Goal: Contribute content: Add original content to the website for others to see

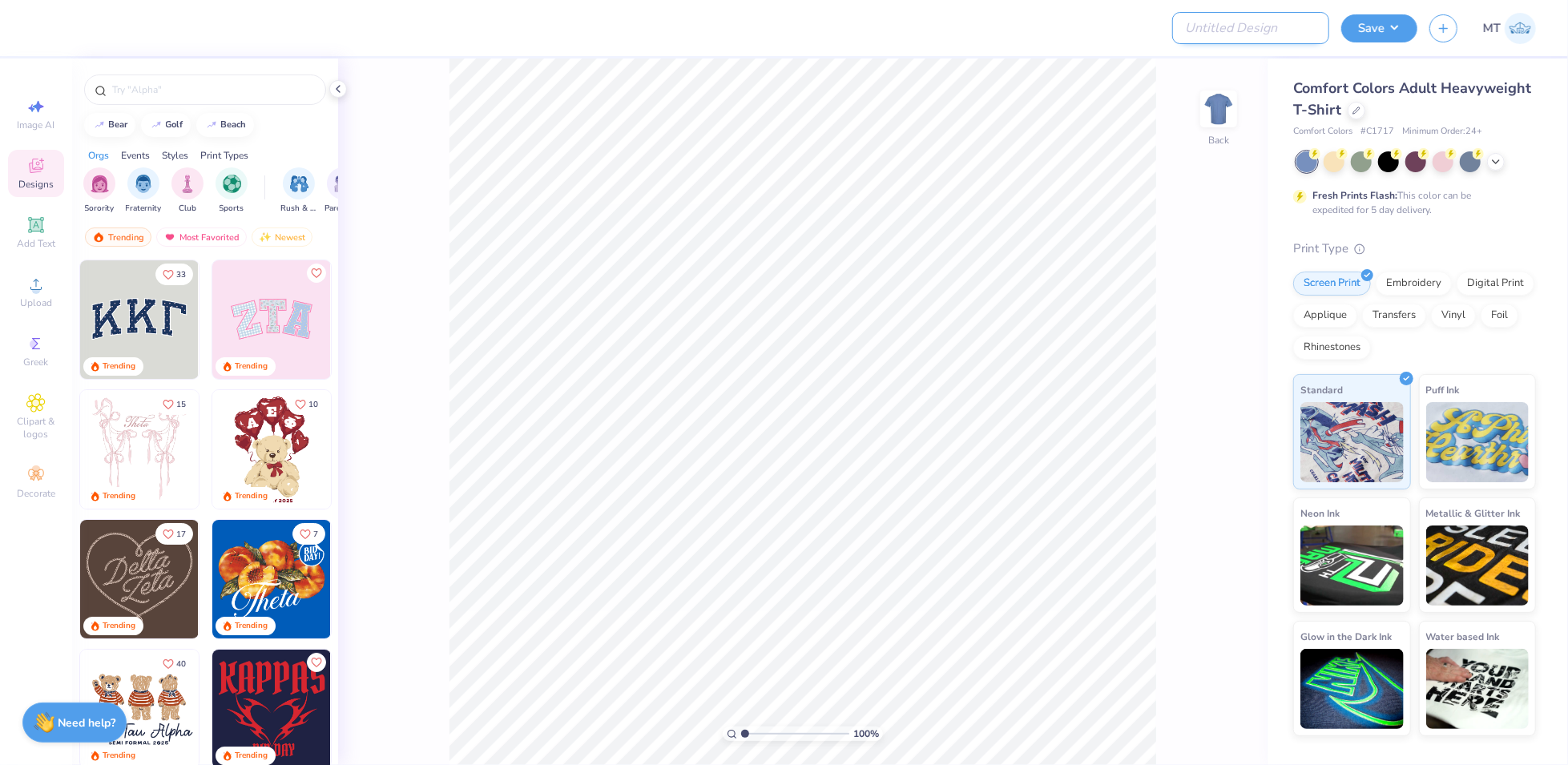
click at [1289, 30] on input "Design Title" at bounding box center [1251, 28] width 157 height 32
paste input "FPS239594"
type input "FPS239594"
click at [1350, 104] on div at bounding box center [1356, 109] width 17 height 17
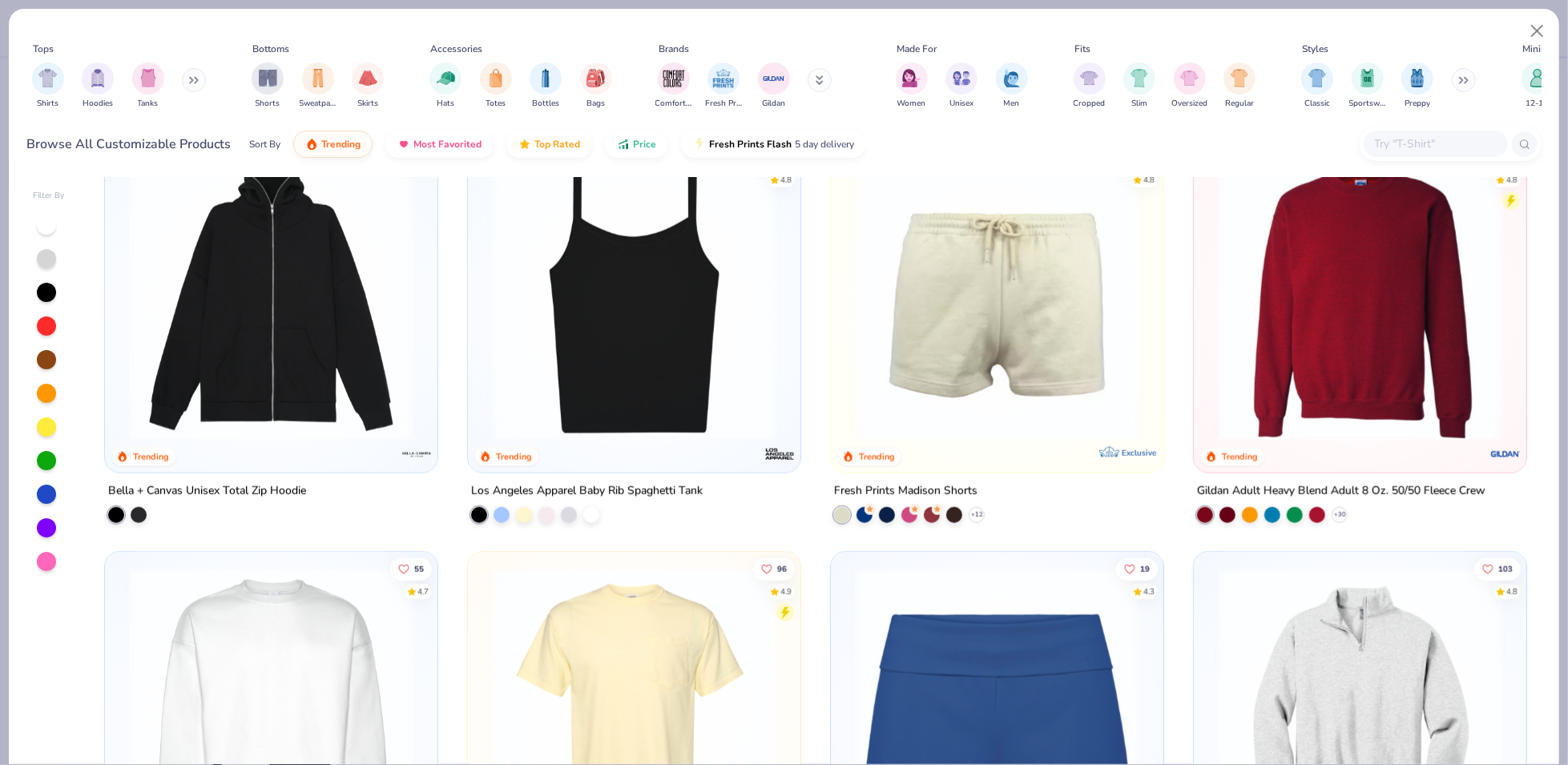
scroll to position [1695, 0]
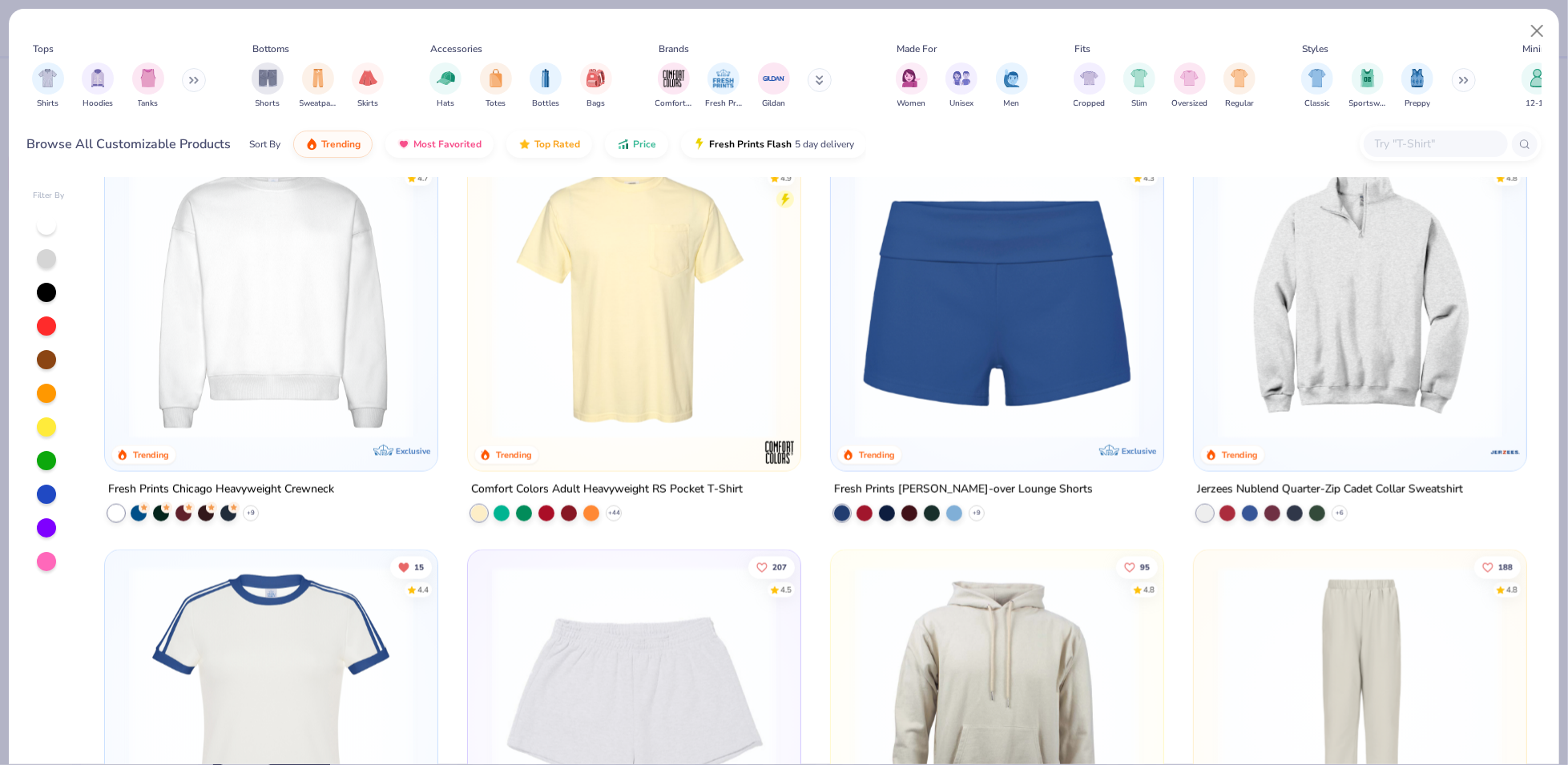
click at [241, 329] on img at bounding box center [271, 296] width 301 height 285
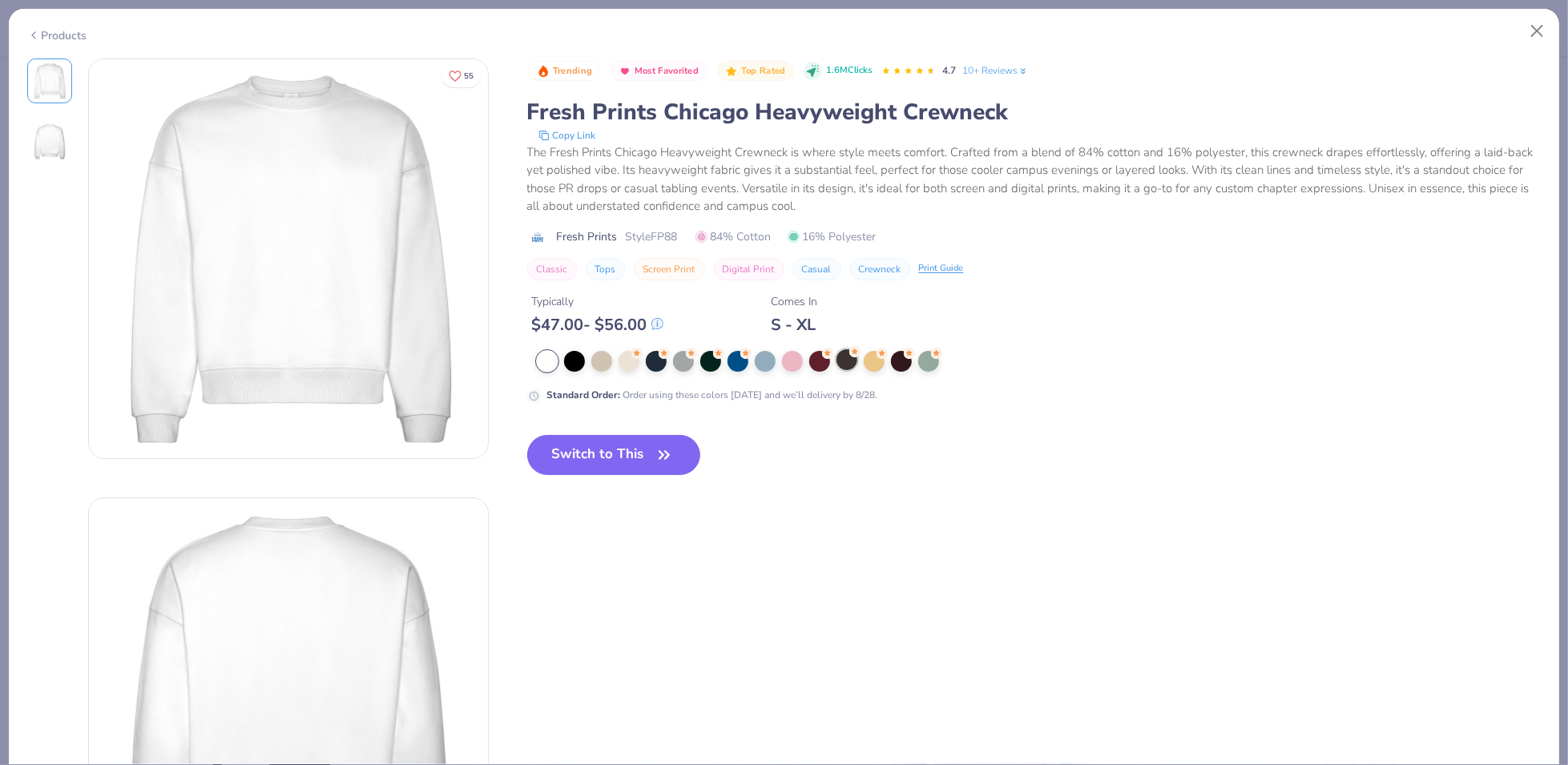
click at [847, 360] on div at bounding box center [847, 360] width 21 height 21
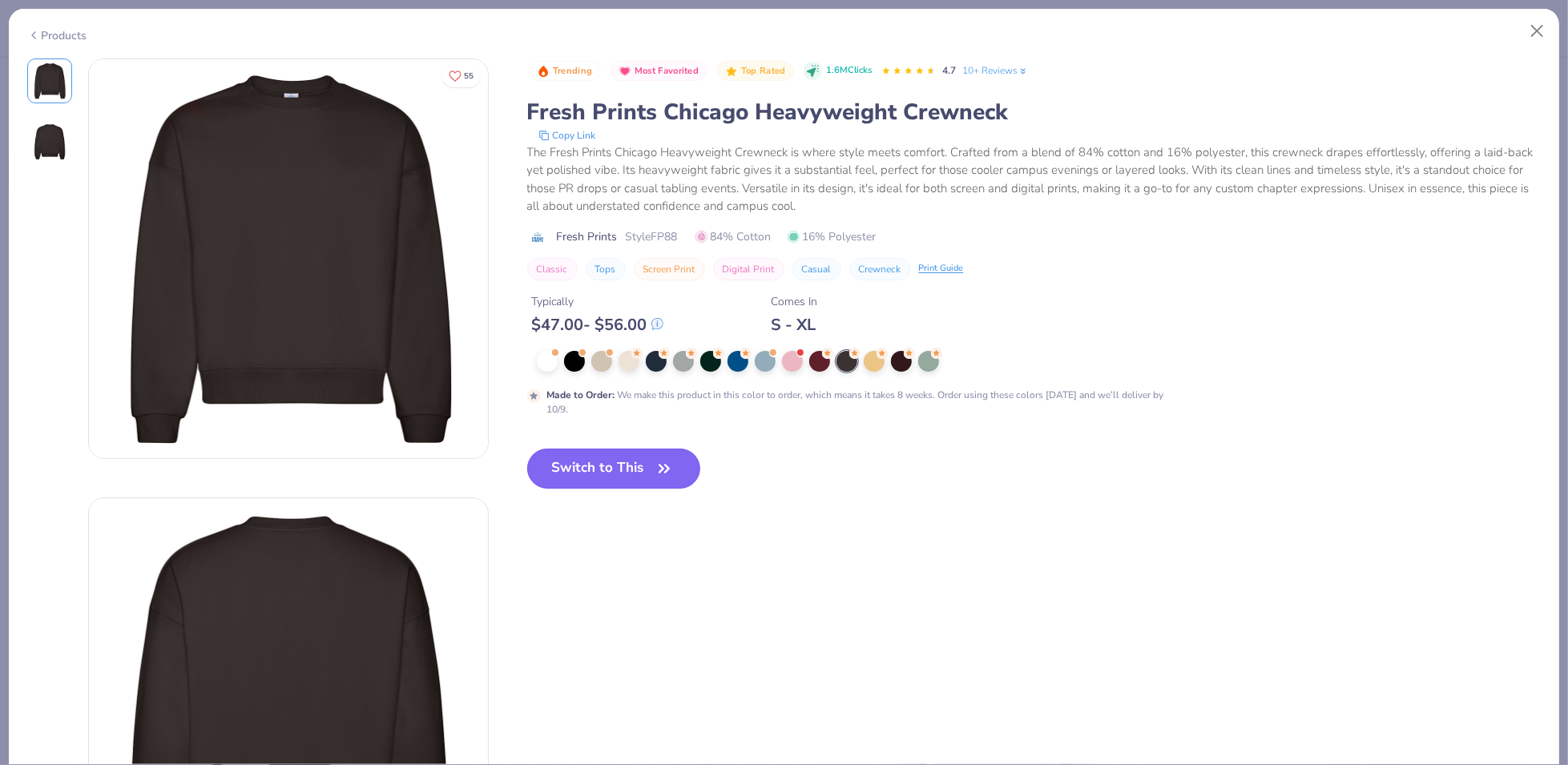
click at [654, 473] on icon "button" at bounding box center [663, 468] width 22 height 22
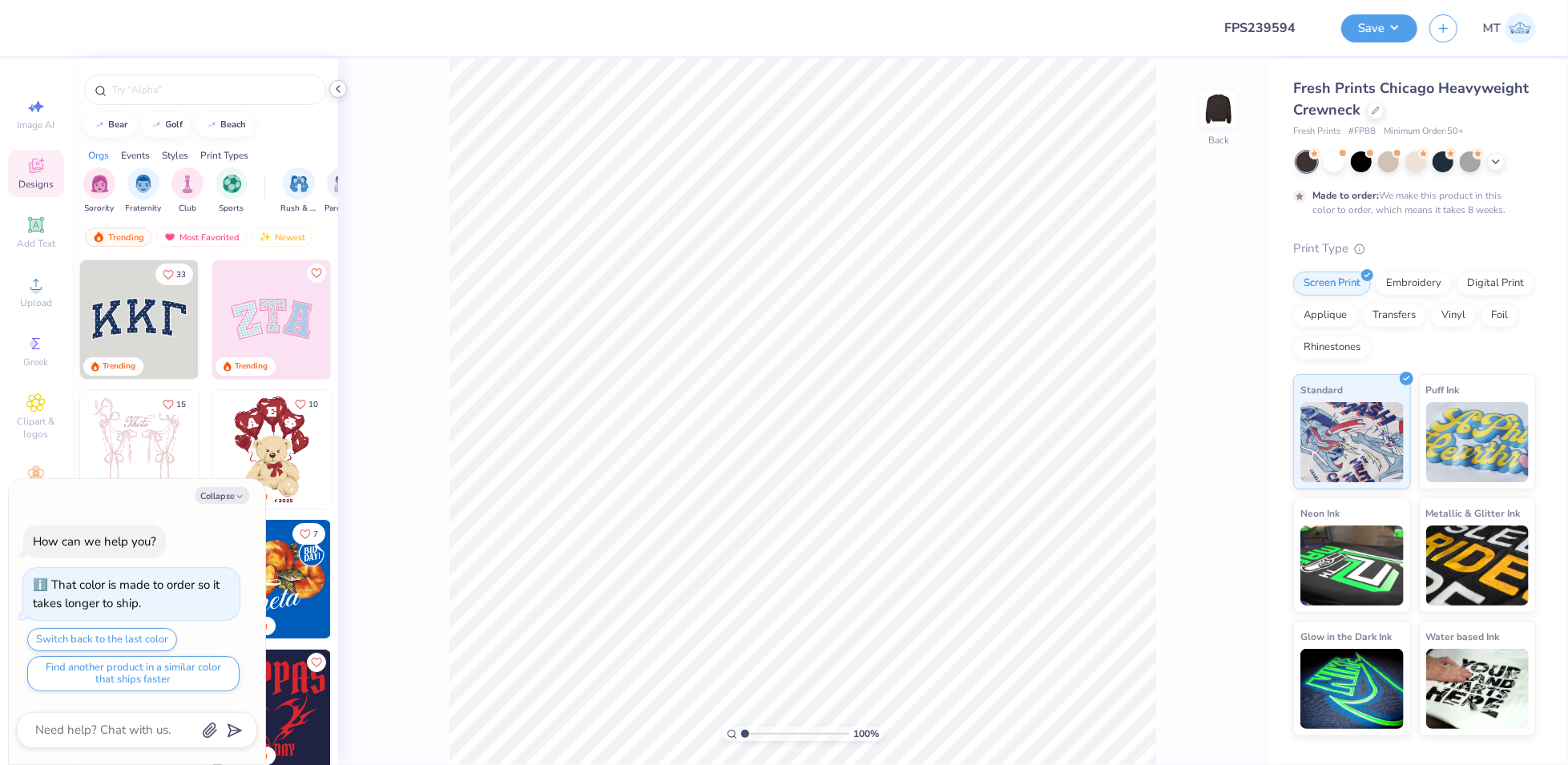
click at [337, 96] on div at bounding box center [338, 89] width 17 height 17
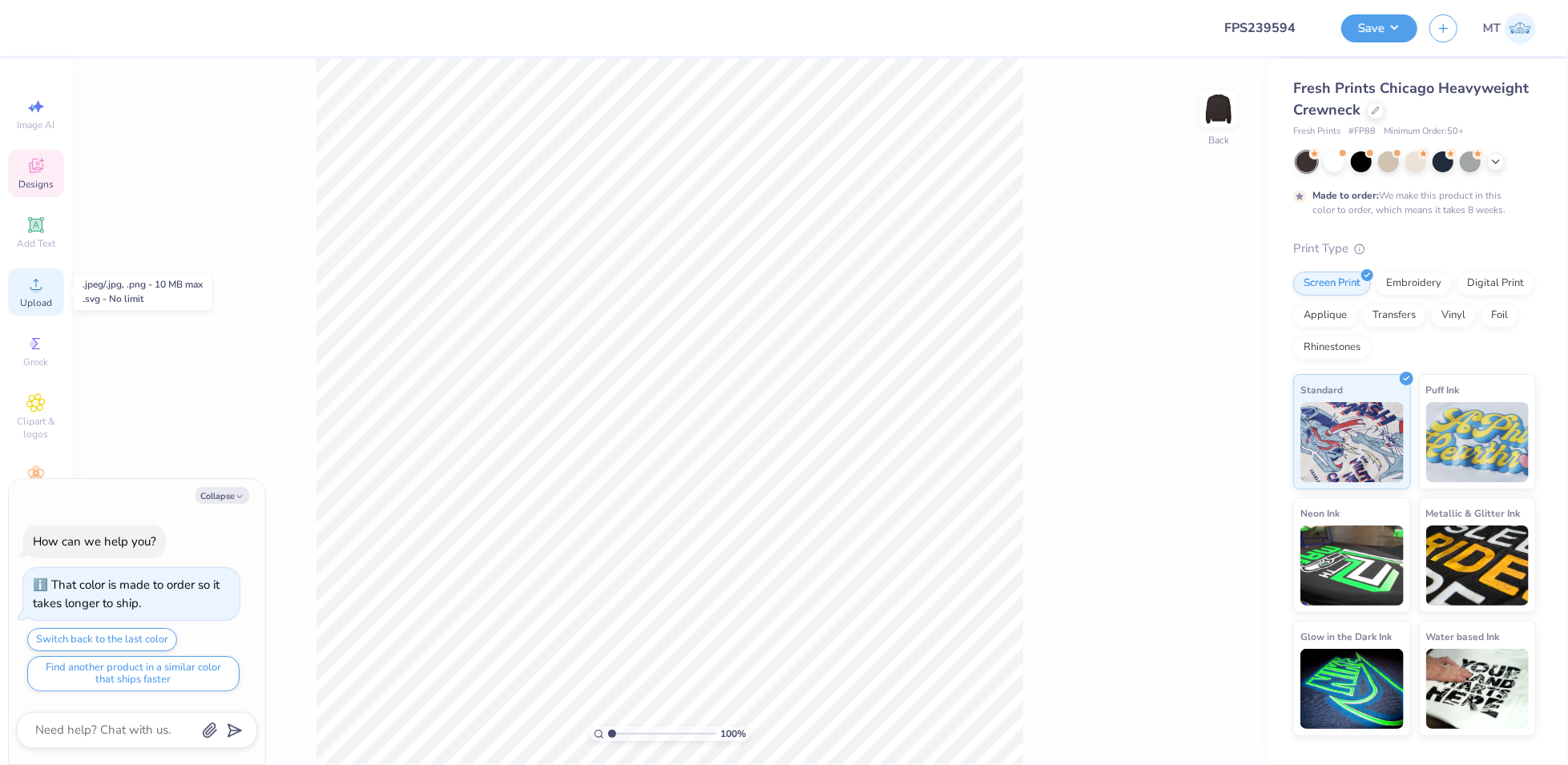
click at [50, 296] on span "Upload" at bounding box center [35, 302] width 32 height 12
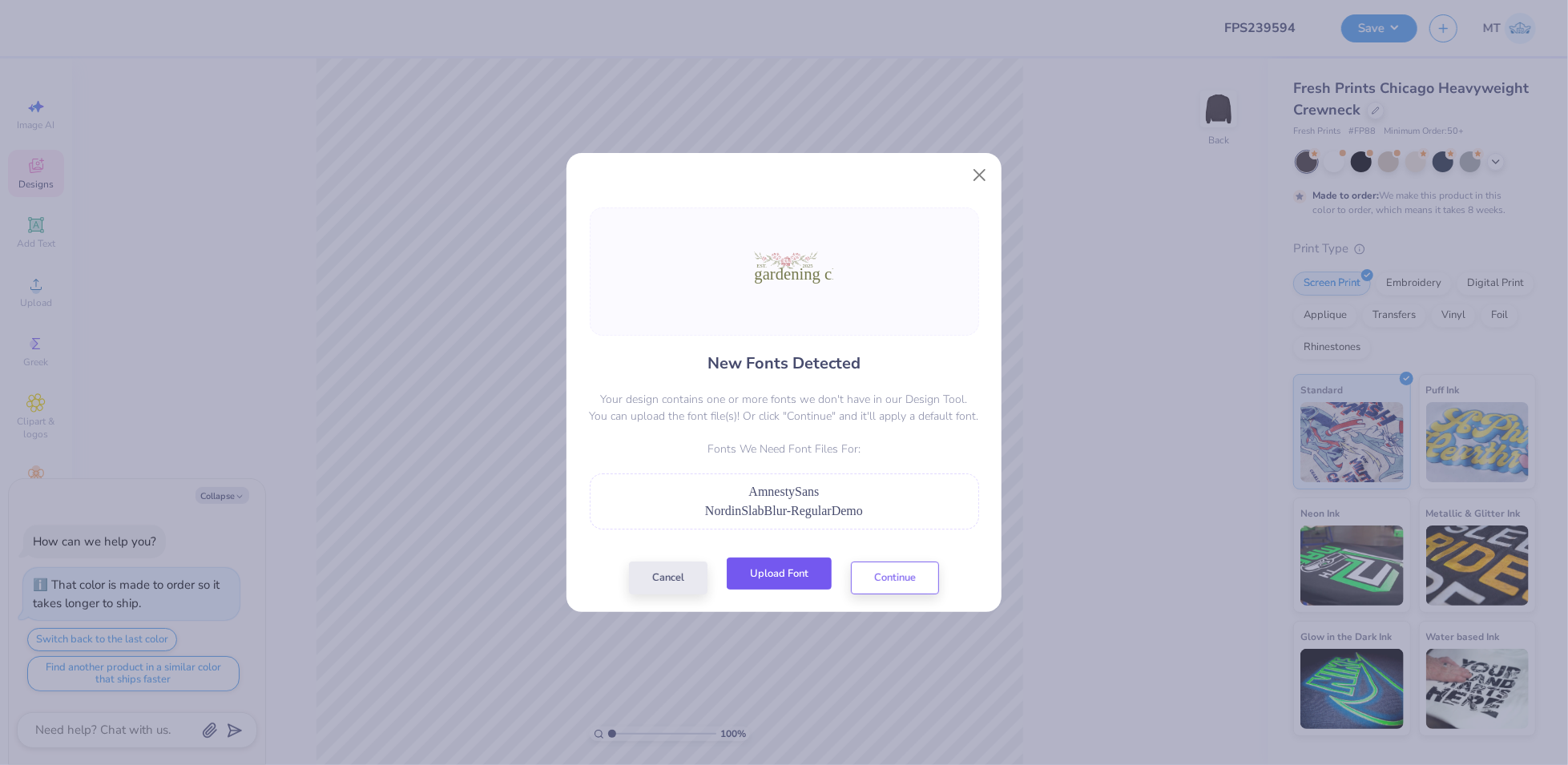
click at [809, 568] on button "Upload Font" at bounding box center [779, 574] width 105 height 33
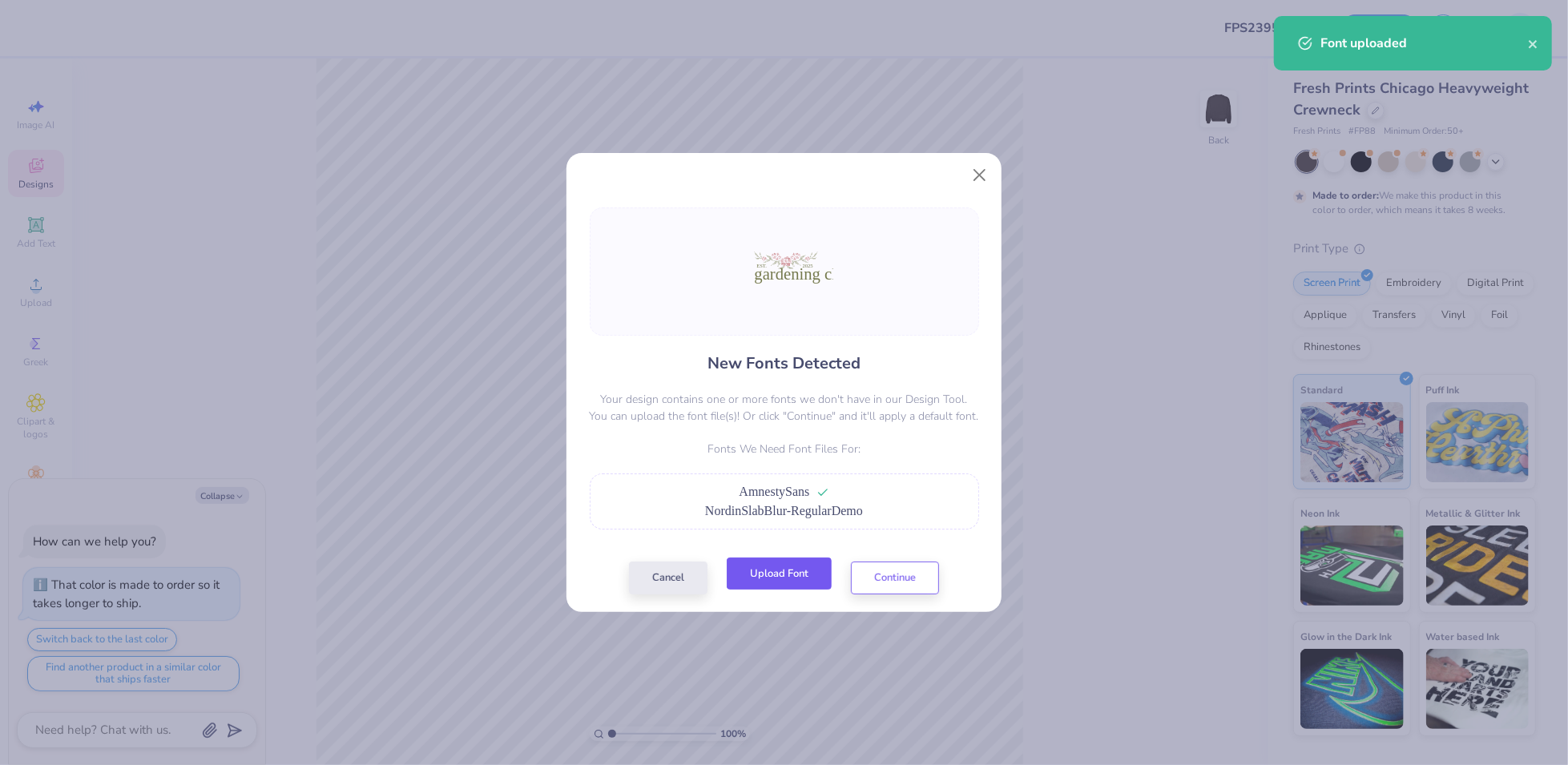
click at [771, 574] on button "Upload Font" at bounding box center [779, 574] width 105 height 33
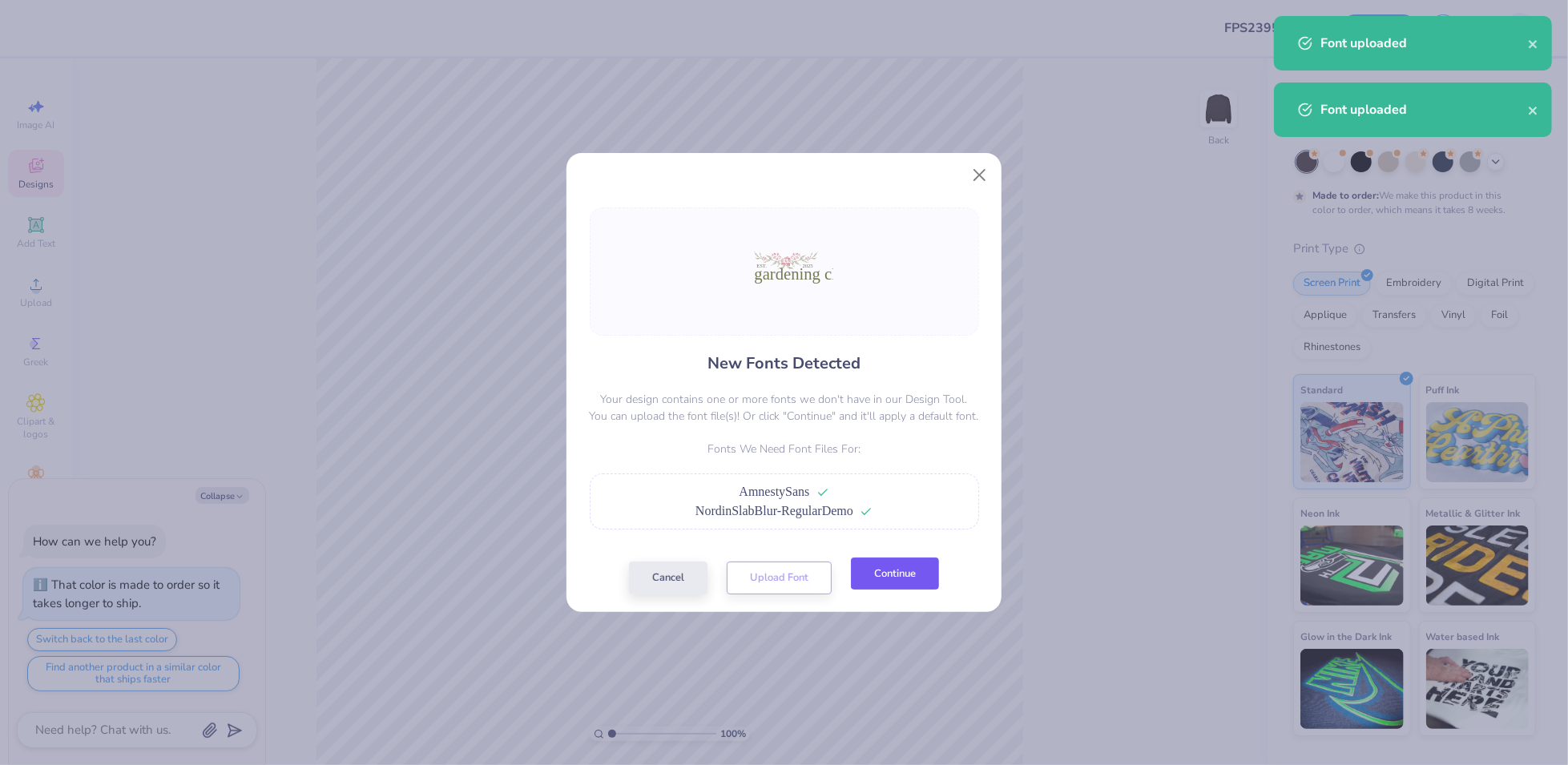
click at [908, 572] on button "Continue" at bounding box center [895, 574] width 88 height 33
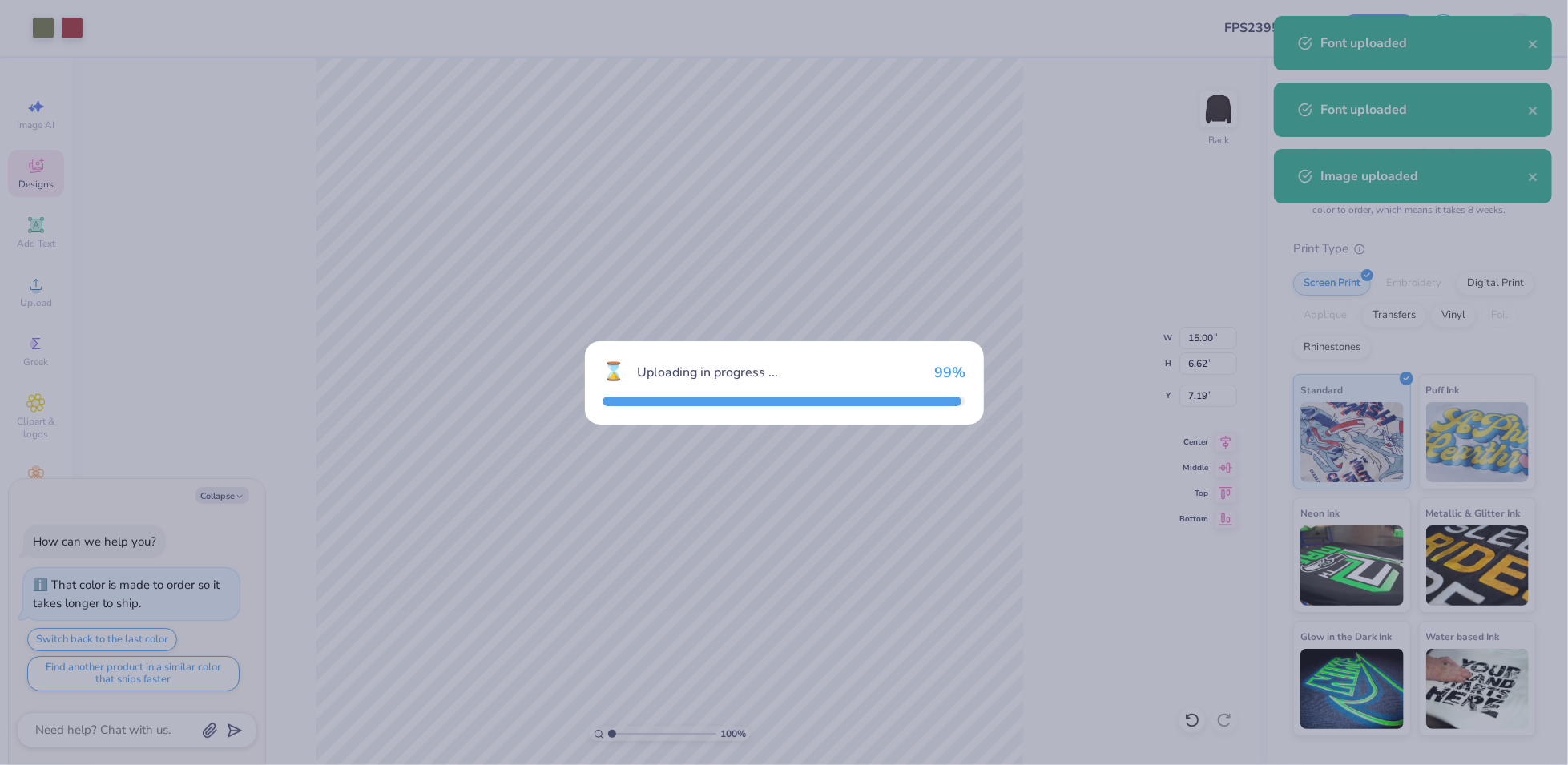
type textarea "x"
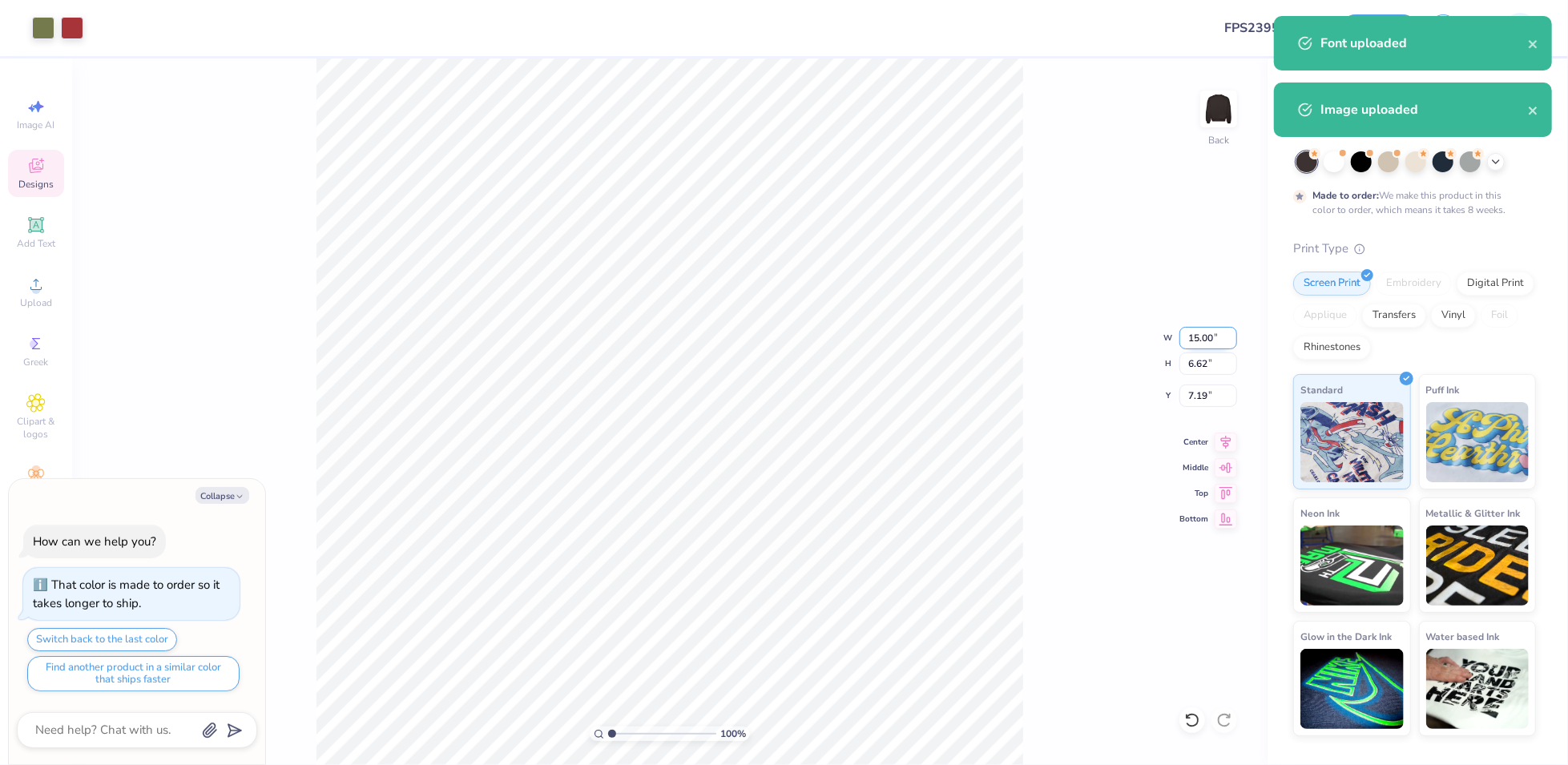
click at [1200, 337] on input "15.00" at bounding box center [1209, 337] width 58 height 22
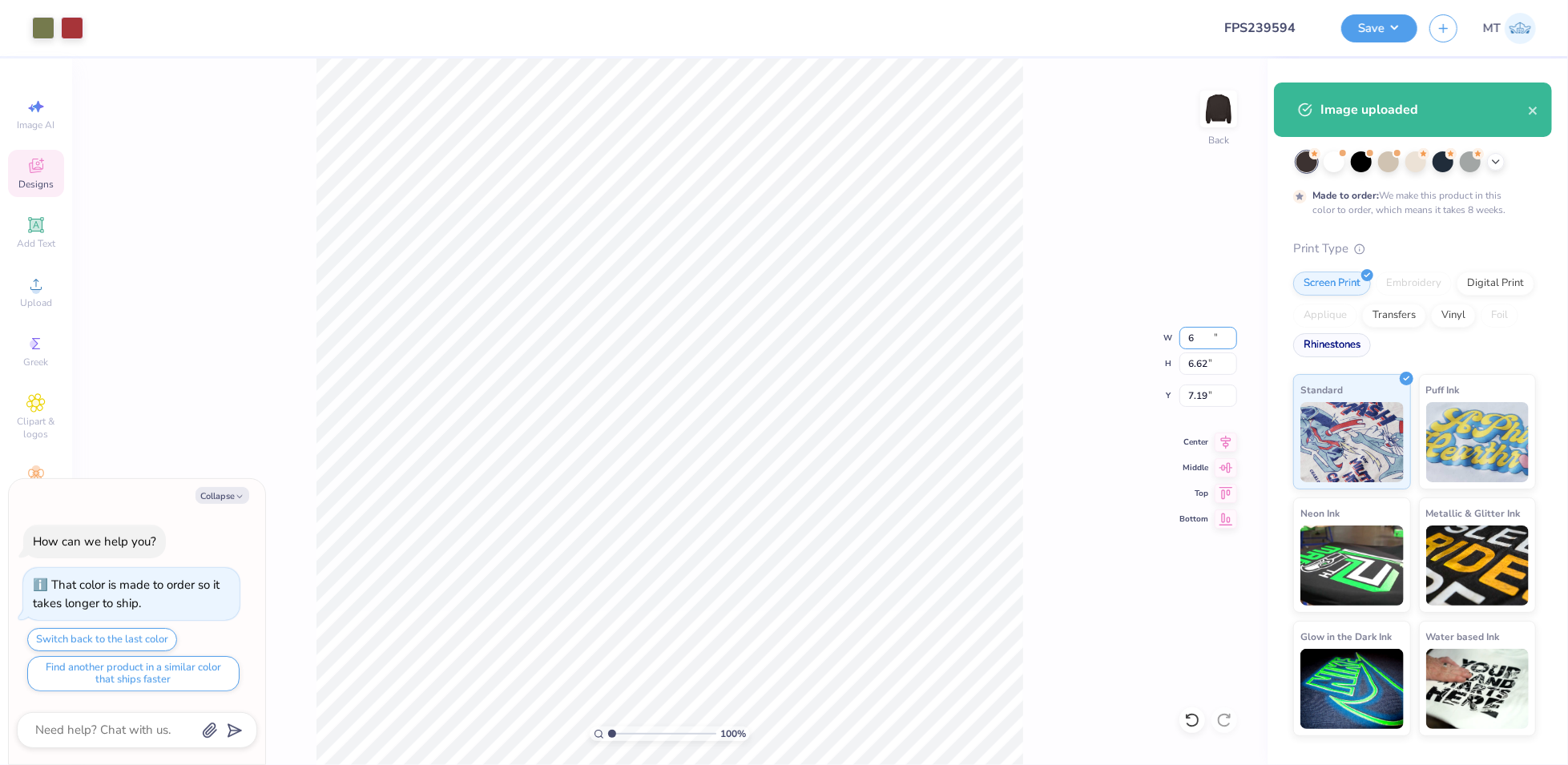
type input "6"
type textarea "x"
type input "6.00"
type input "2.65"
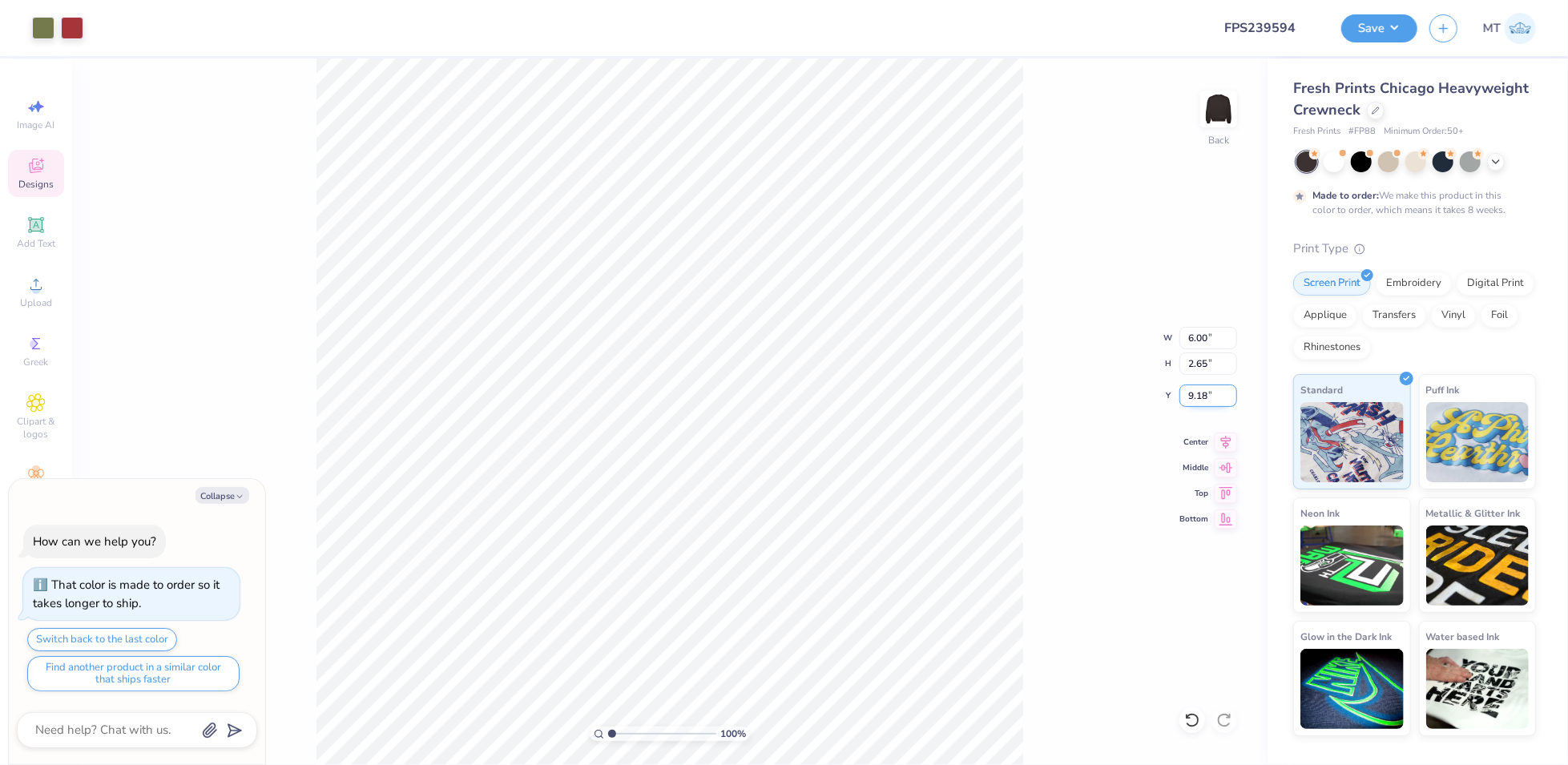
click at [1198, 394] on input "9.18" at bounding box center [1209, 395] width 58 height 22
type input "3"
type textarea "x"
type input "3.00"
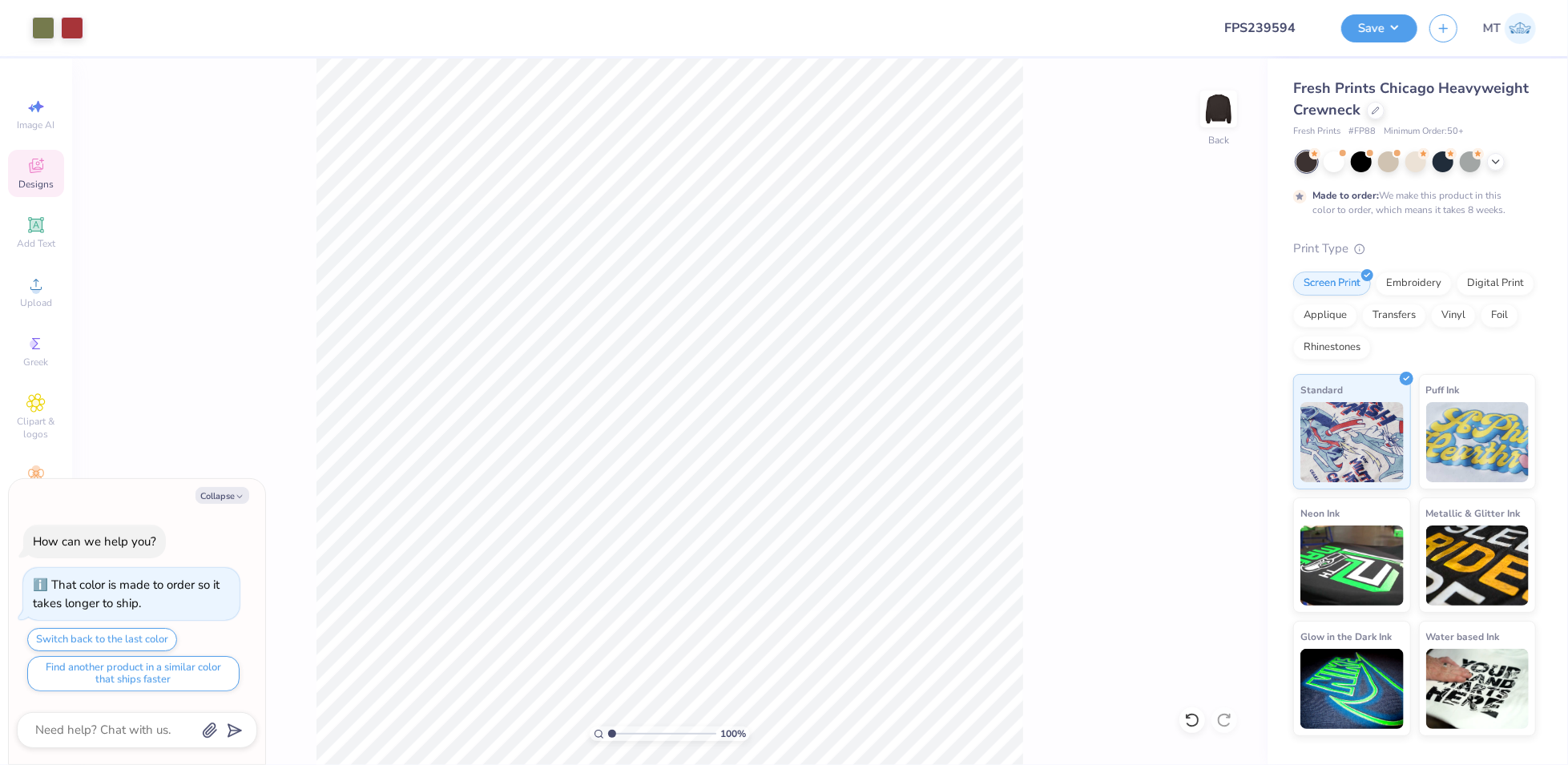
type textarea "x"
type input "3.92326341091053"
drag, startPoint x: 225, startPoint y: 495, endPoint x: 237, endPoint y: 495, distance: 12.0
click at [225, 495] on button "Collapse" at bounding box center [222, 496] width 54 height 17
type textarea "x"
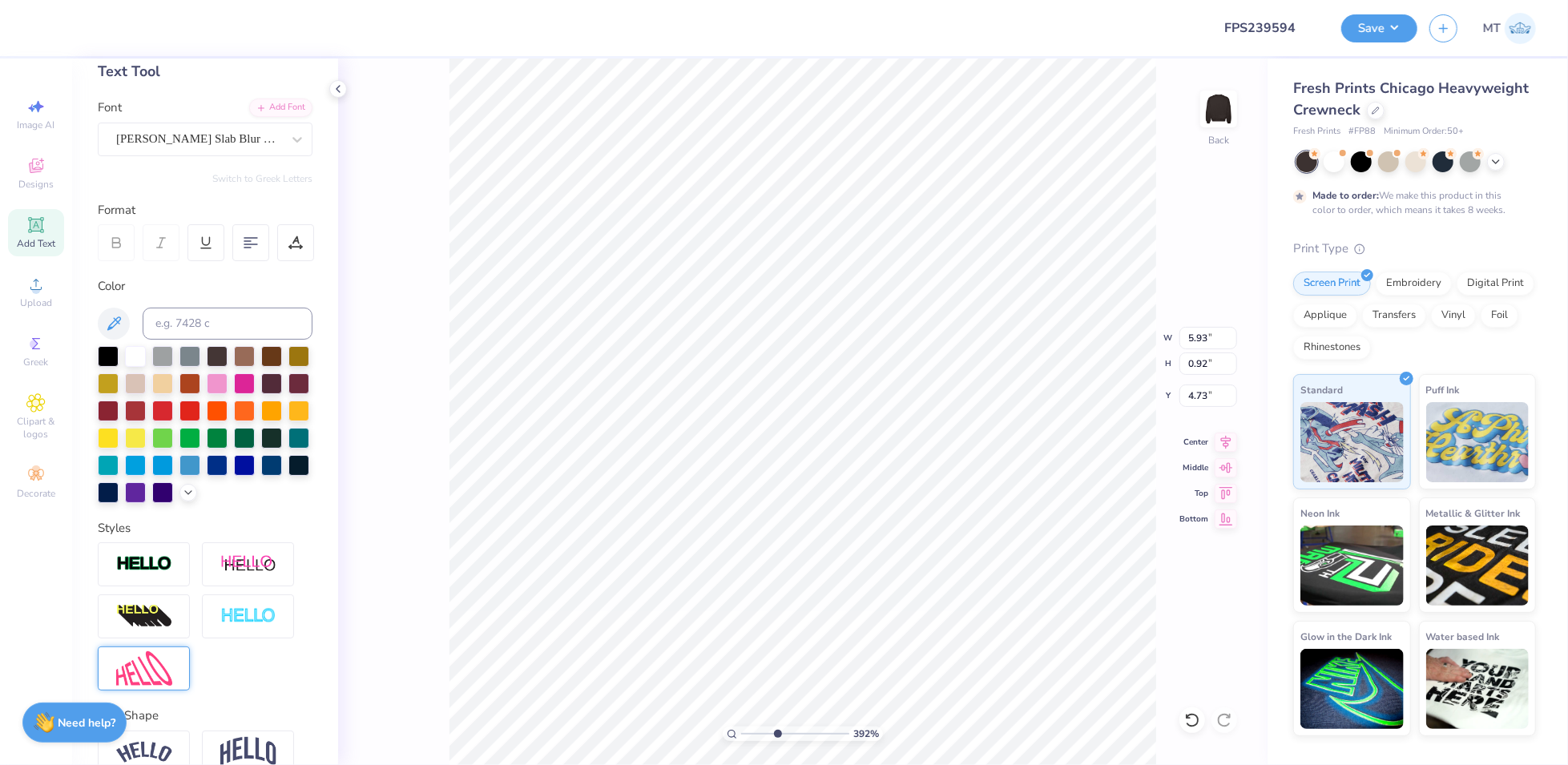
scroll to position [170, 0]
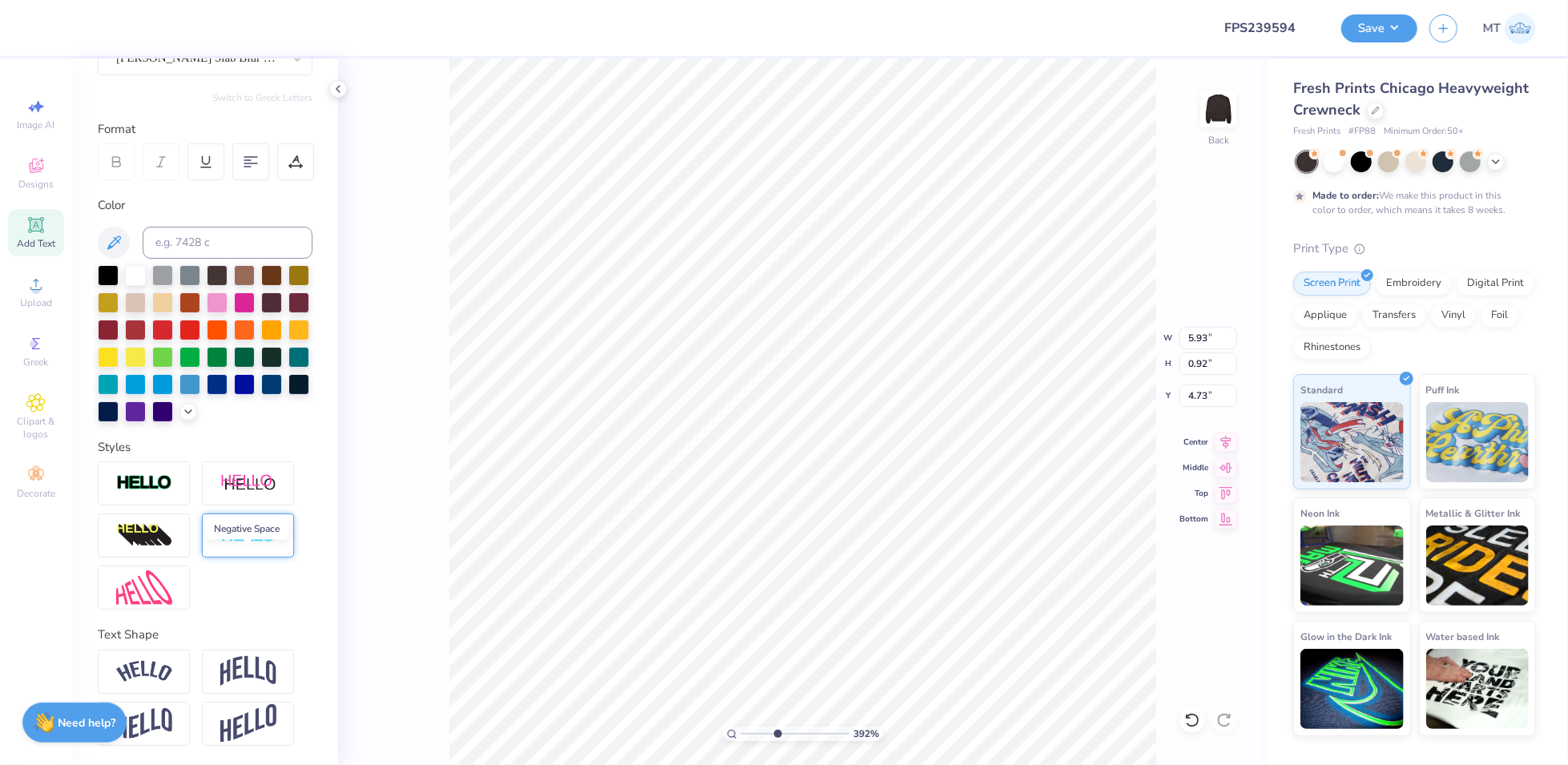
click at [265, 545] on img at bounding box center [248, 535] width 57 height 18
type input "3.92326341091053"
type input "5.91"
type input "0.91"
type input "4.76"
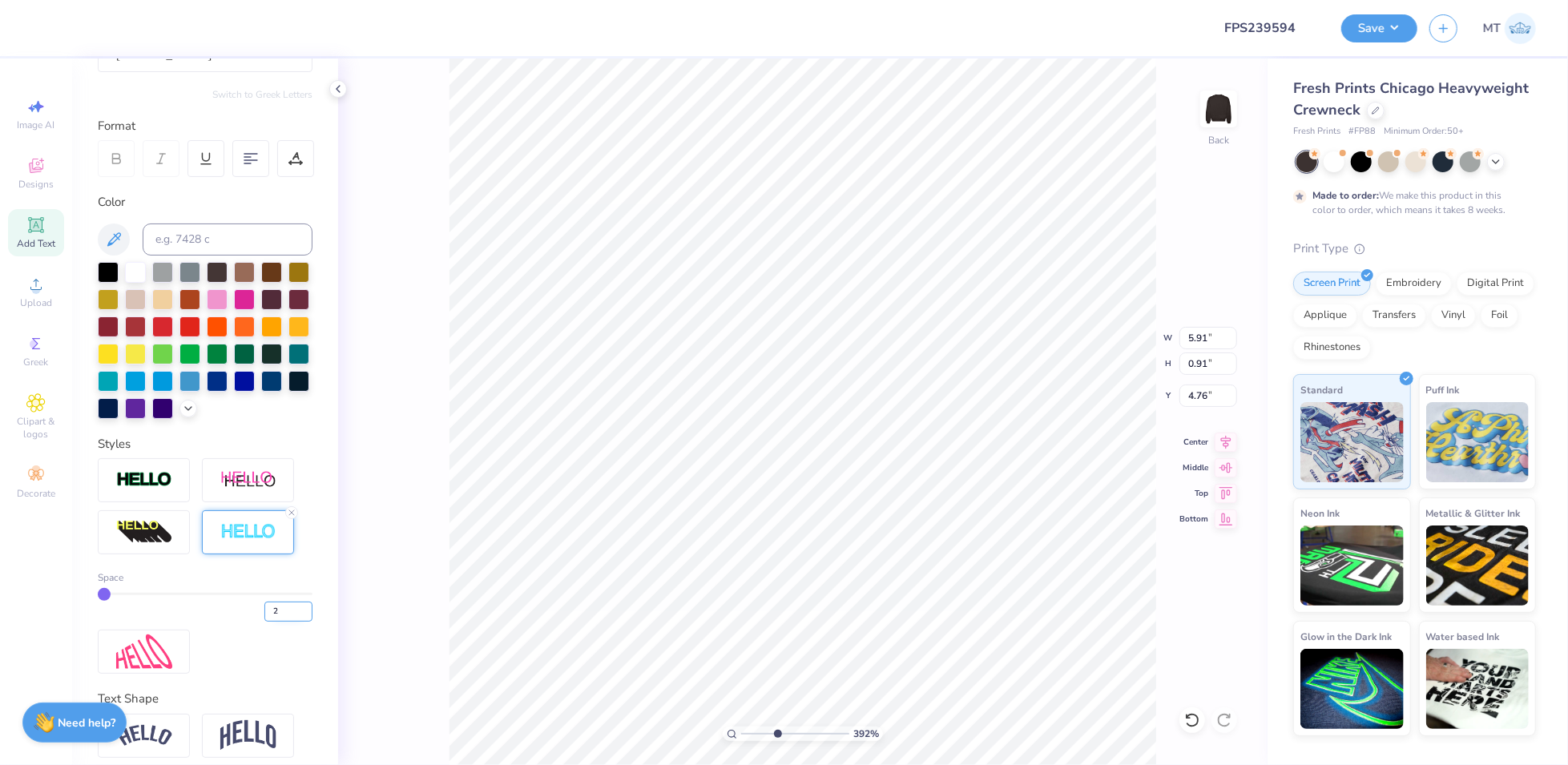
click at [290, 622] on input "2" at bounding box center [288, 612] width 48 height 20
type input "3"
click at [290, 622] on input "3" at bounding box center [288, 612] width 48 height 20
type input "3.92326341091053"
type input "3"
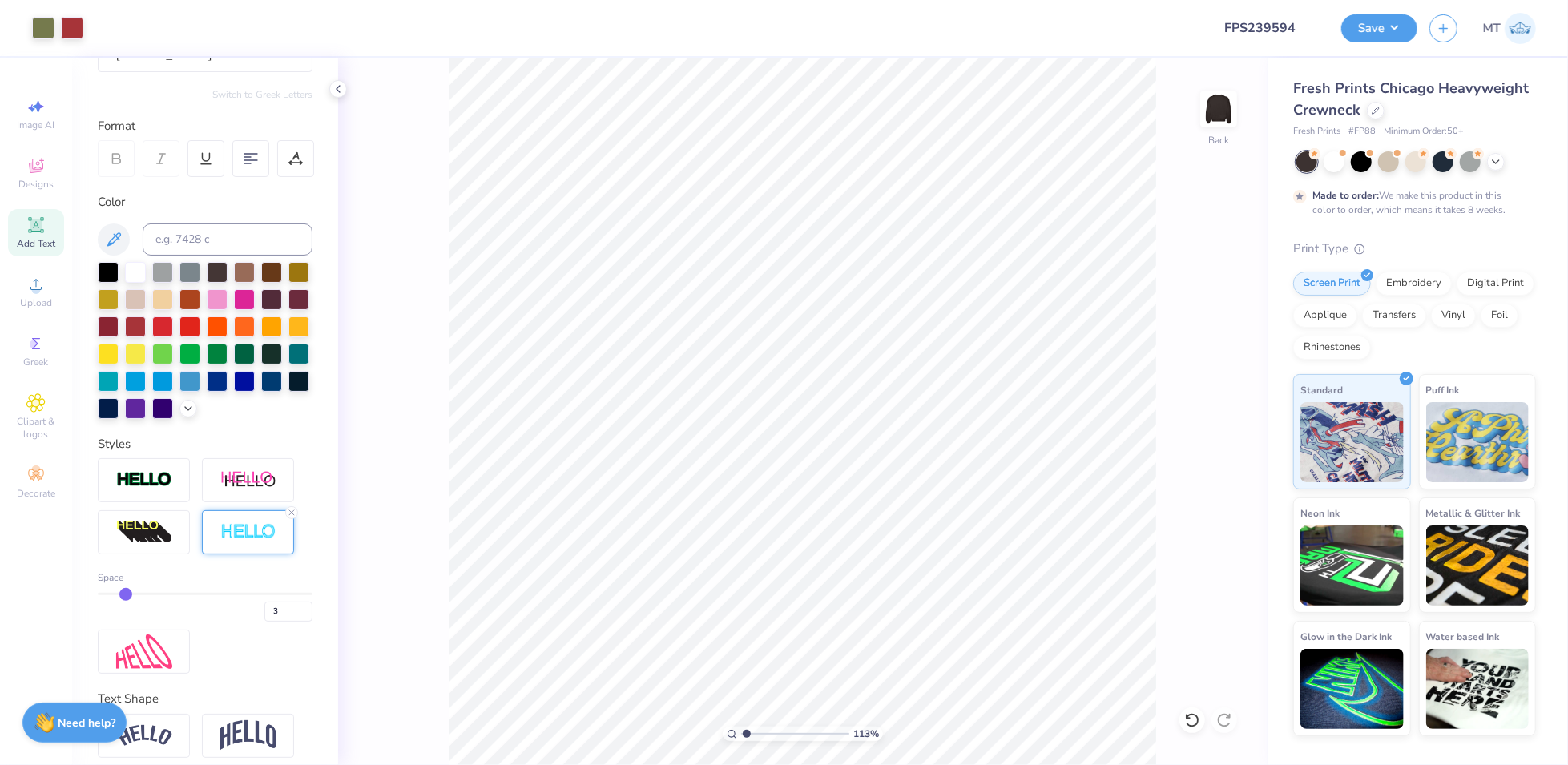
type input "1"
drag, startPoint x: 1326, startPoint y: 164, endPoint x: 1210, endPoint y: 242, distance: 139.8
click at [1326, 164] on div at bounding box center [1334, 160] width 21 height 21
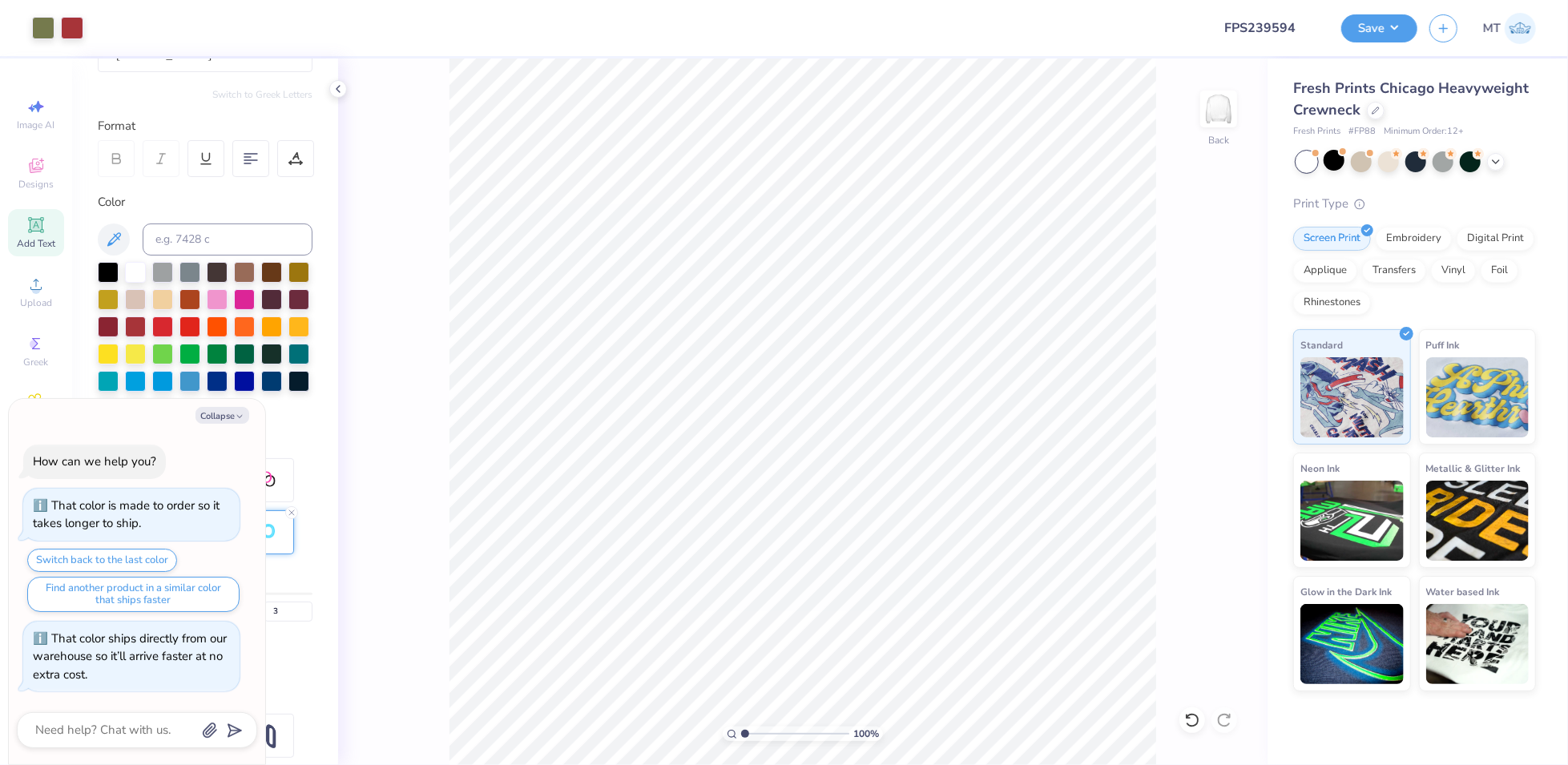
scroll to position [97, 0]
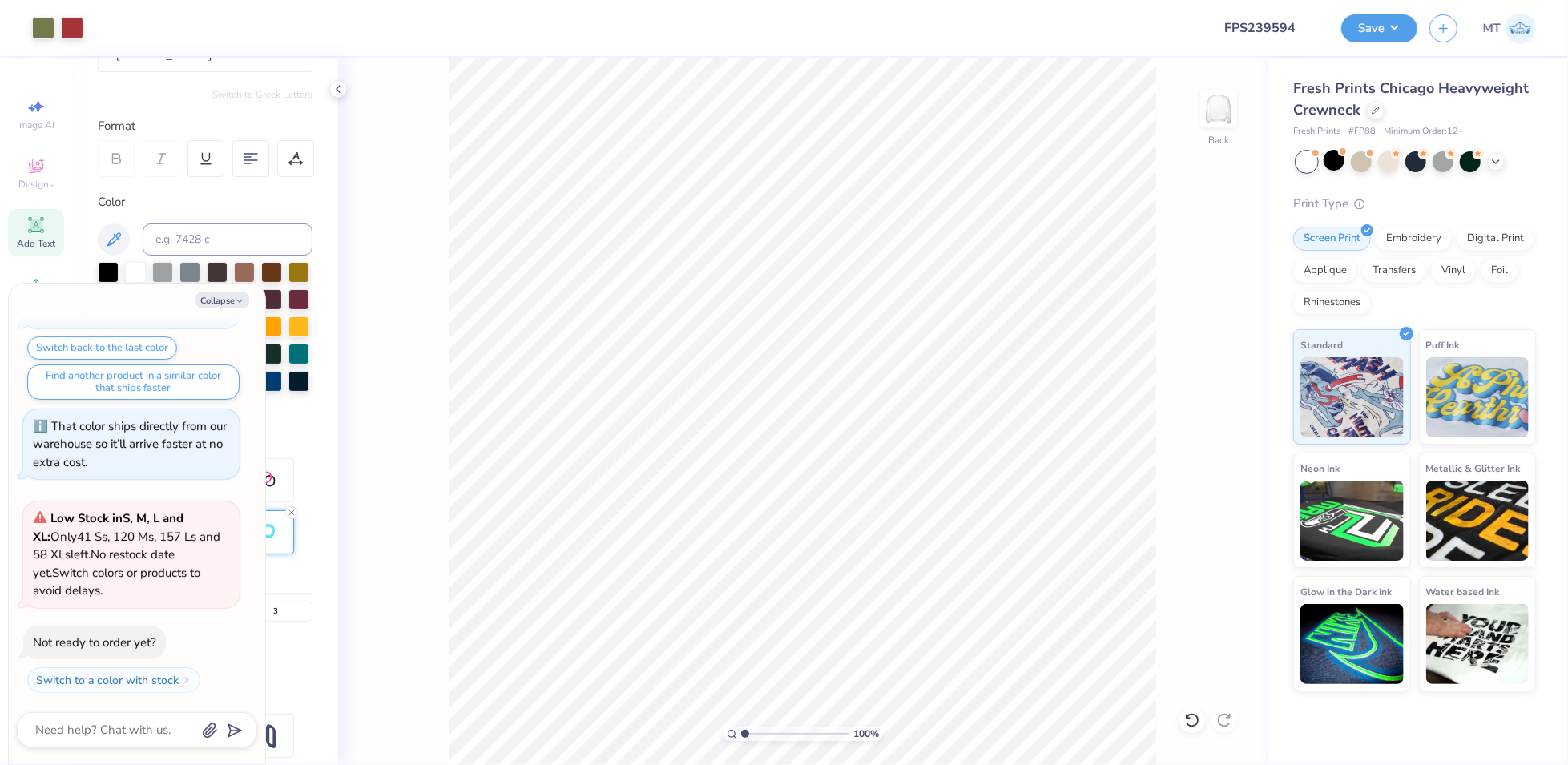
type textarea "x"
click at [1493, 156] on icon at bounding box center [1495, 160] width 12 height 12
type input "2.26643622229432"
type textarea "x"
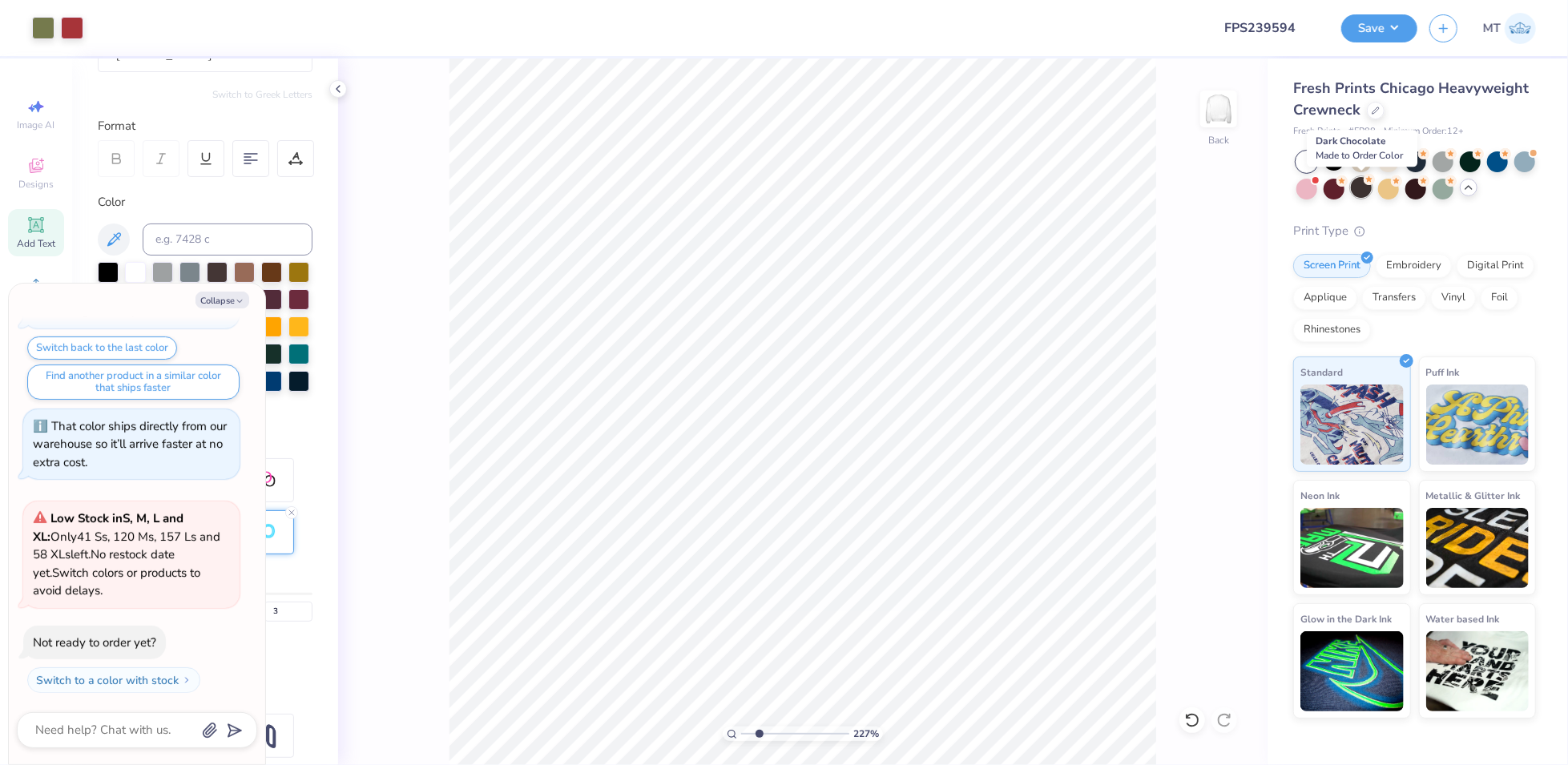
click at [1361, 183] on div at bounding box center [1362, 188] width 21 height 21
type input "2.26643622229432"
type textarea "x"
type input "2.26643622229432"
type textarea "x"
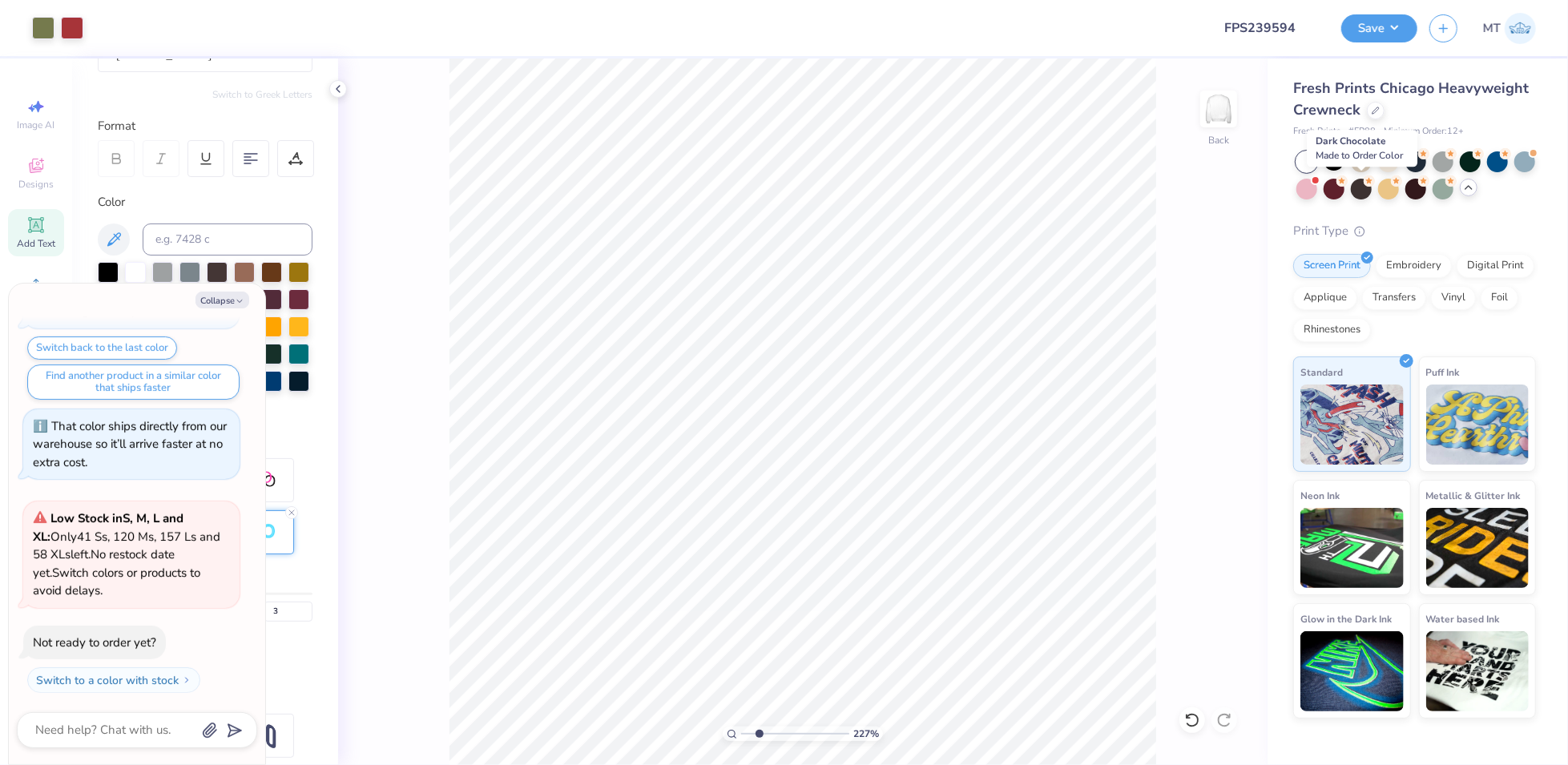
type input "2.26643622229432"
type textarea "x"
type input "2.26643622229432"
type textarea "x"
type input "2.26643622229432"
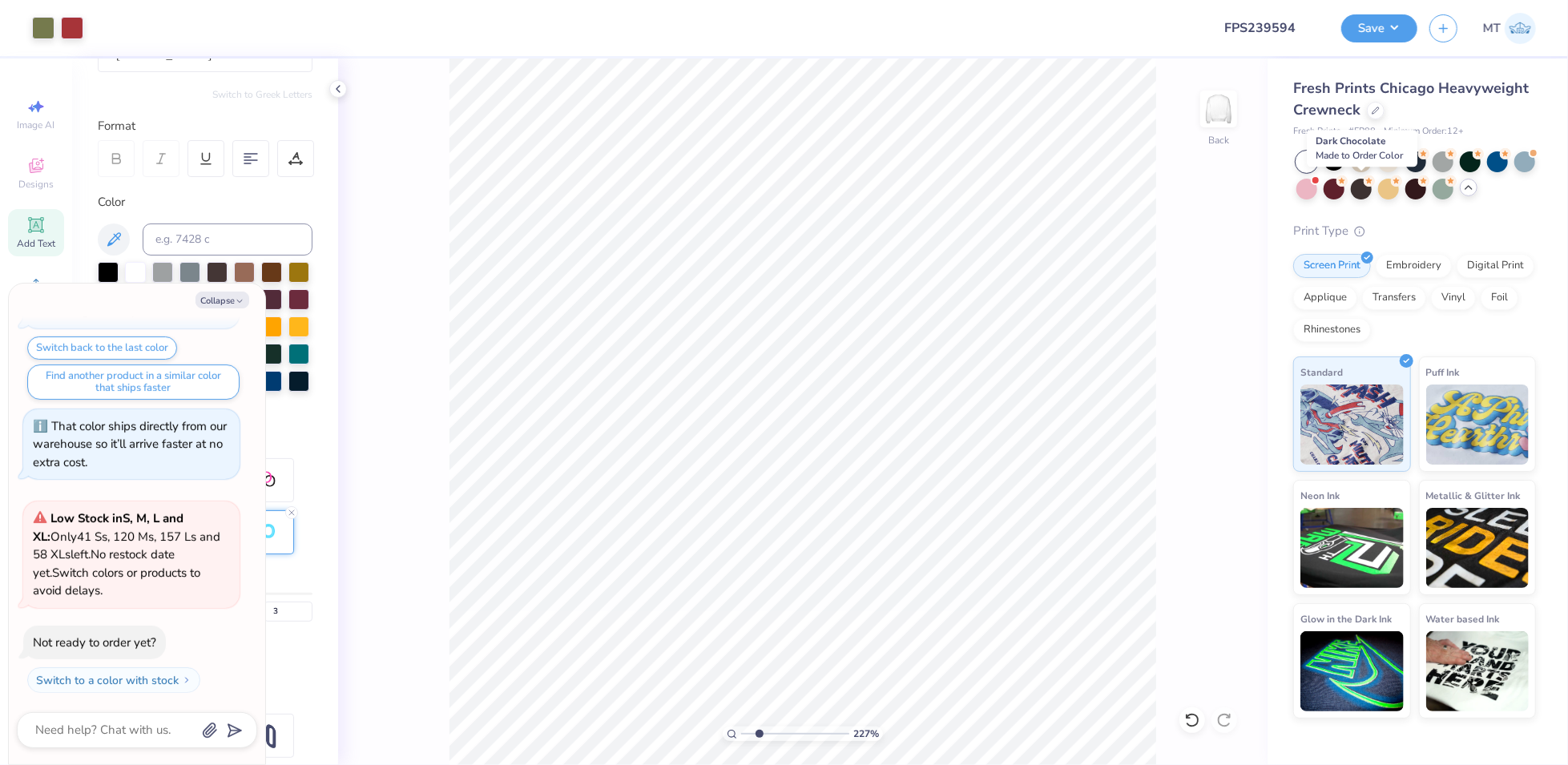
type textarea "x"
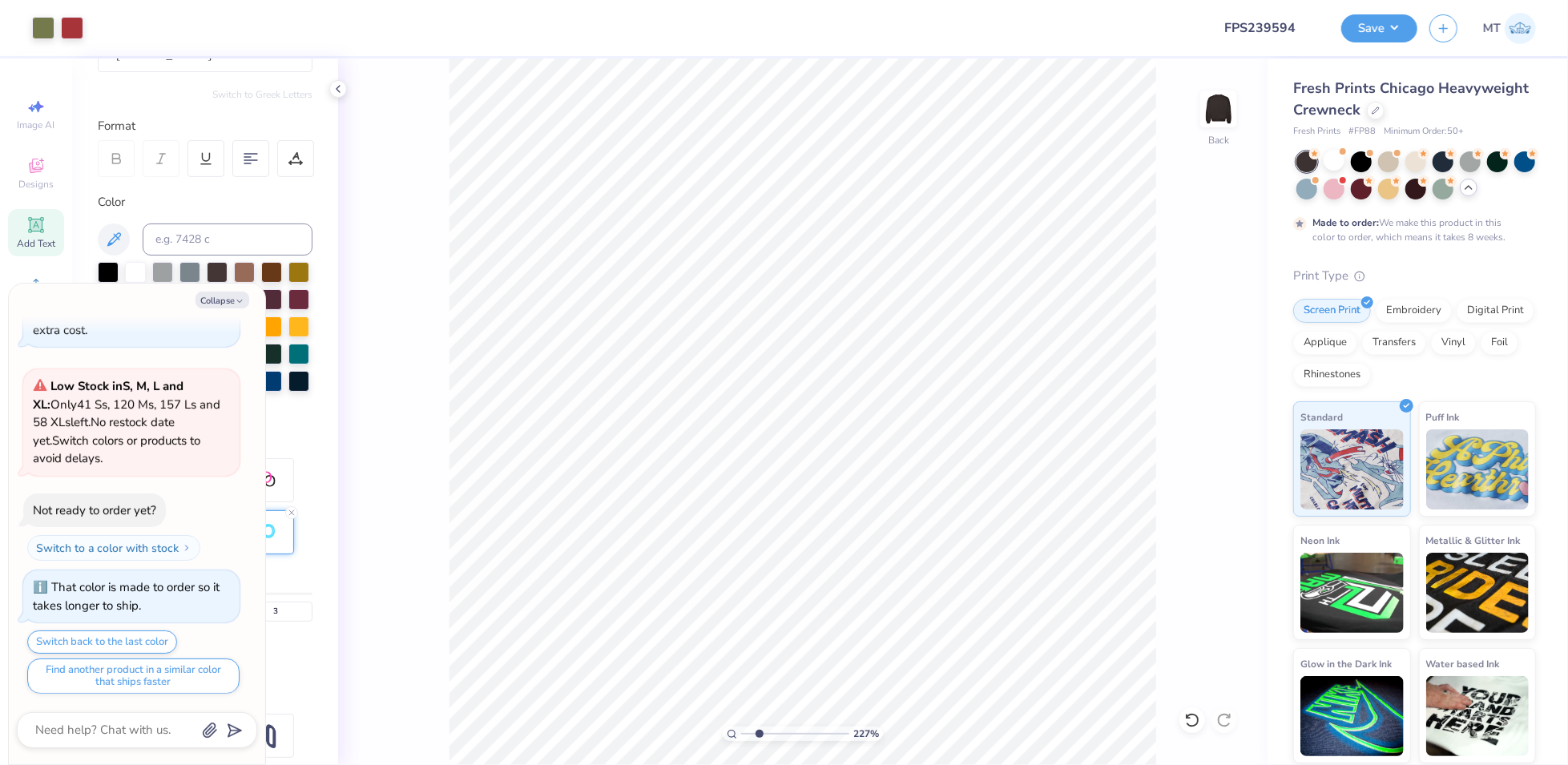
type input "2.26643622229432"
type textarea "x"
type input "1"
click at [225, 302] on button "Collapse" at bounding box center [222, 300] width 54 height 17
type textarea "x"
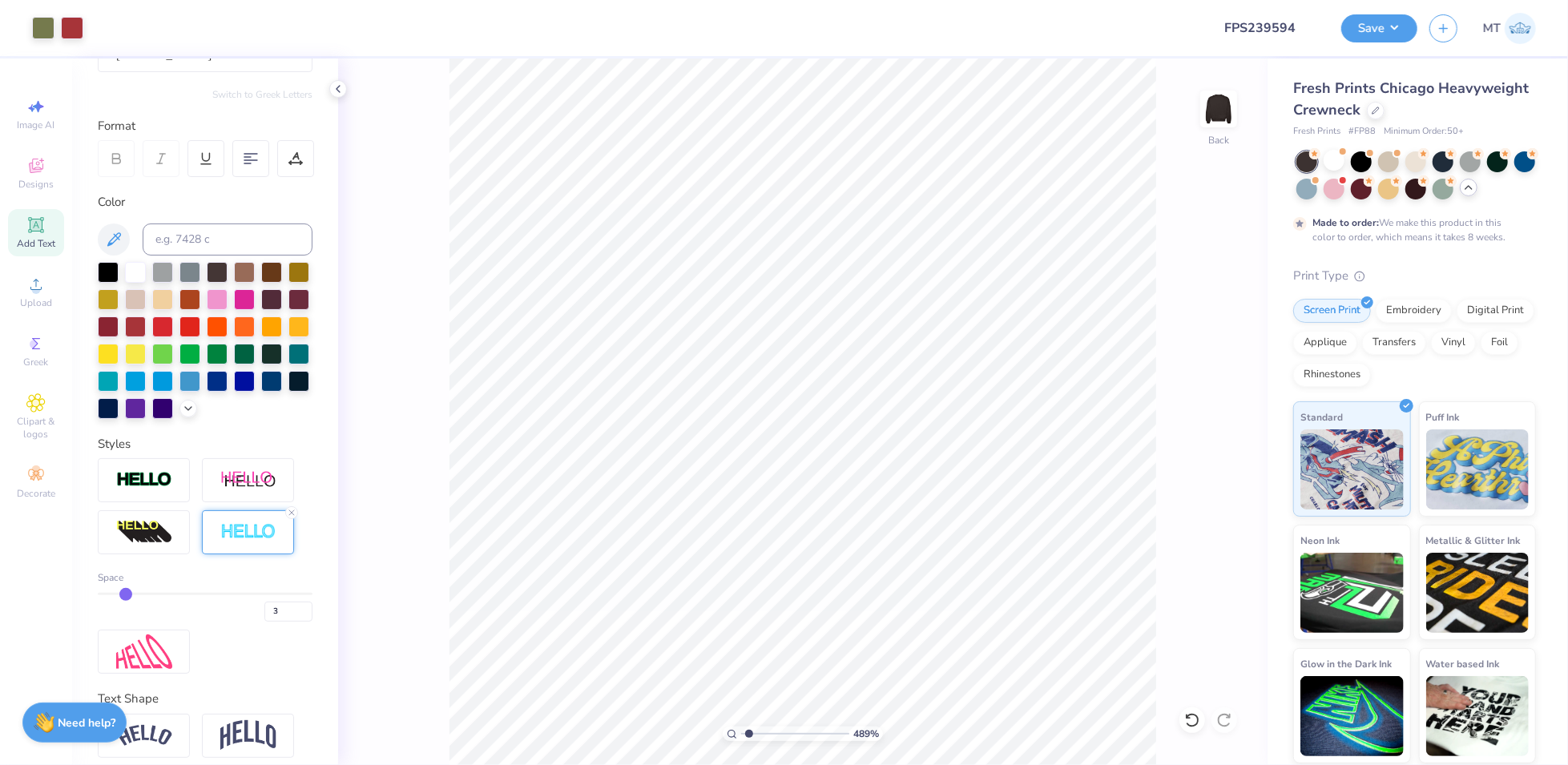
type input "1"
click at [1385, 40] on div "Save" at bounding box center [1379, 28] width 76 height 28
click at [1396, 27] on button "Save" at bounding box center [1379, 26] width 76 height 28
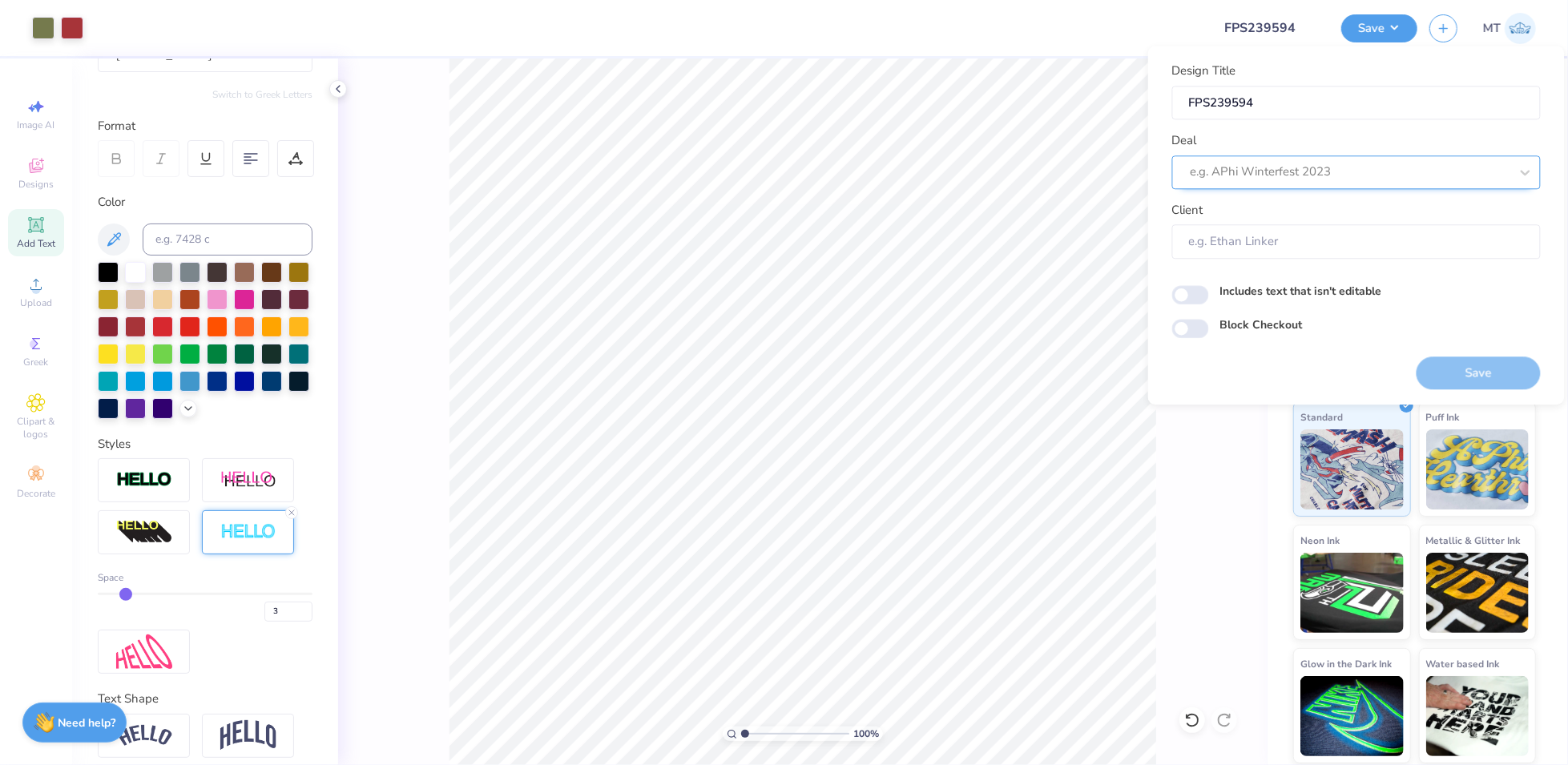
click at [1364, 175] on div at bounding box center [1349, 173] width 319 height 22
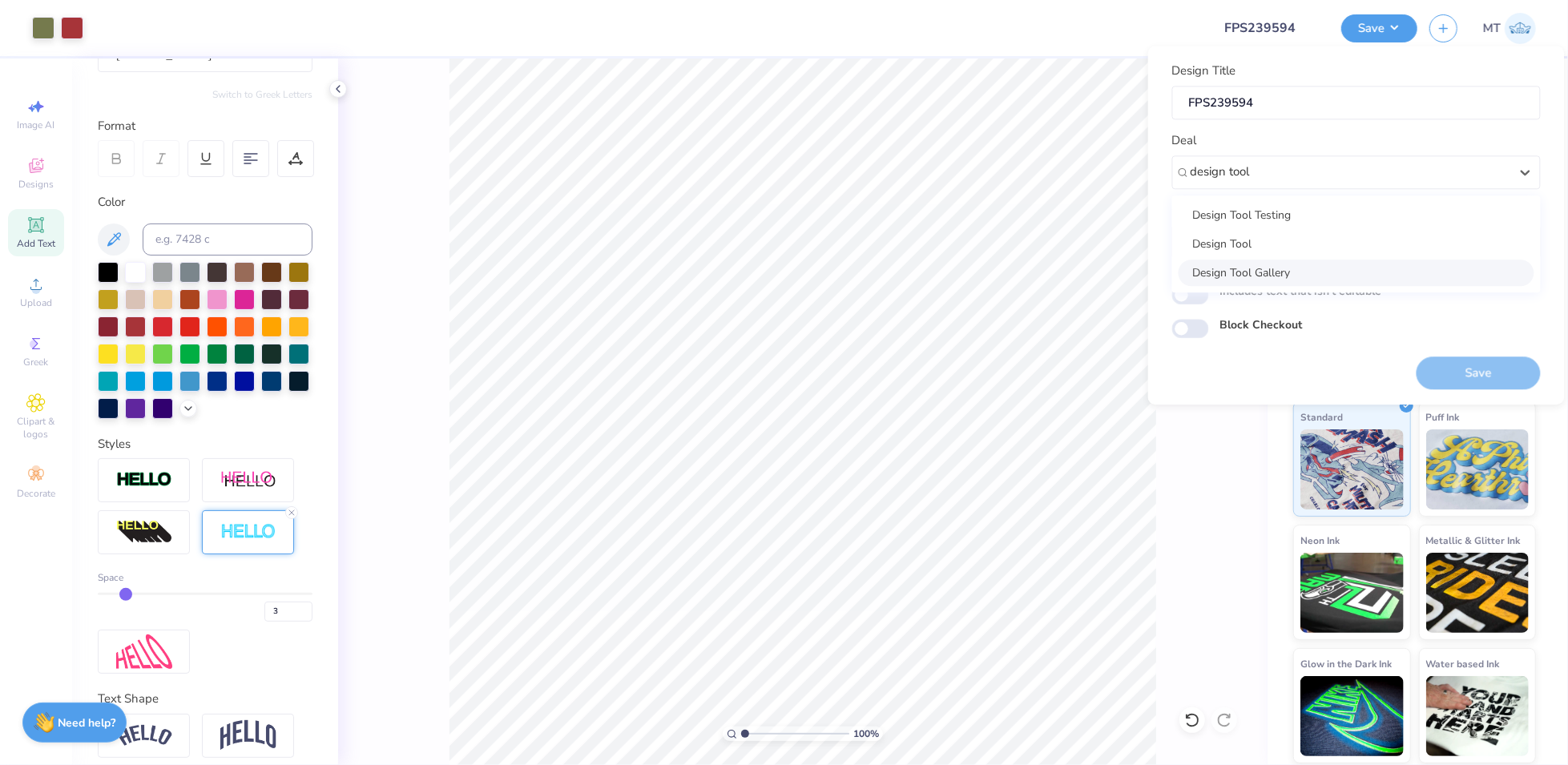
click at [1332, 281] on div "Design Tool Gallery" at bounding box center [1356, 273] width 356 height 27
type input "design tool"
type input "Design Tool Gallery User"
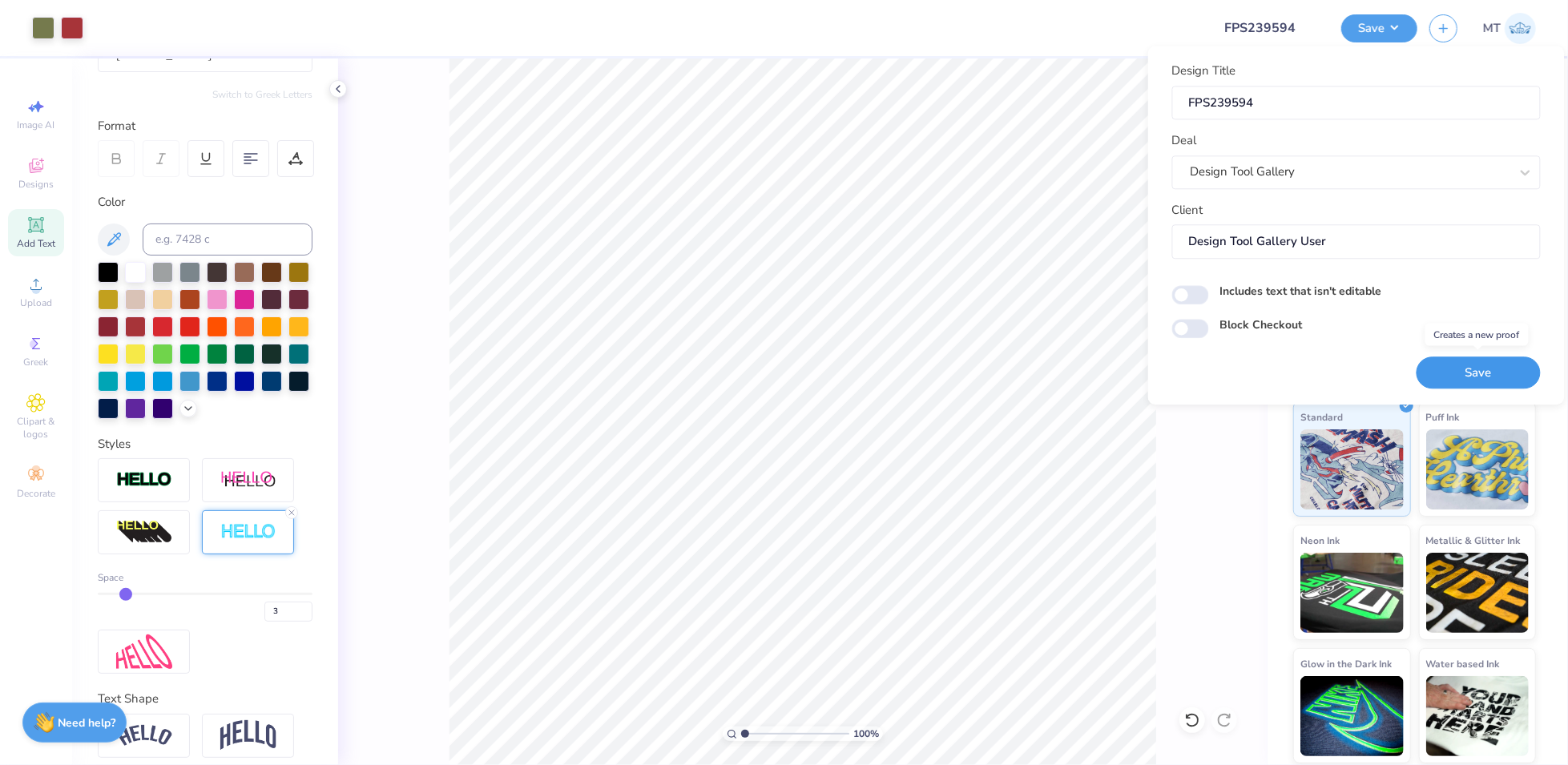
click at [1508, 379] on button "Save" at bounding box center [1479, 373] width 125 height 33
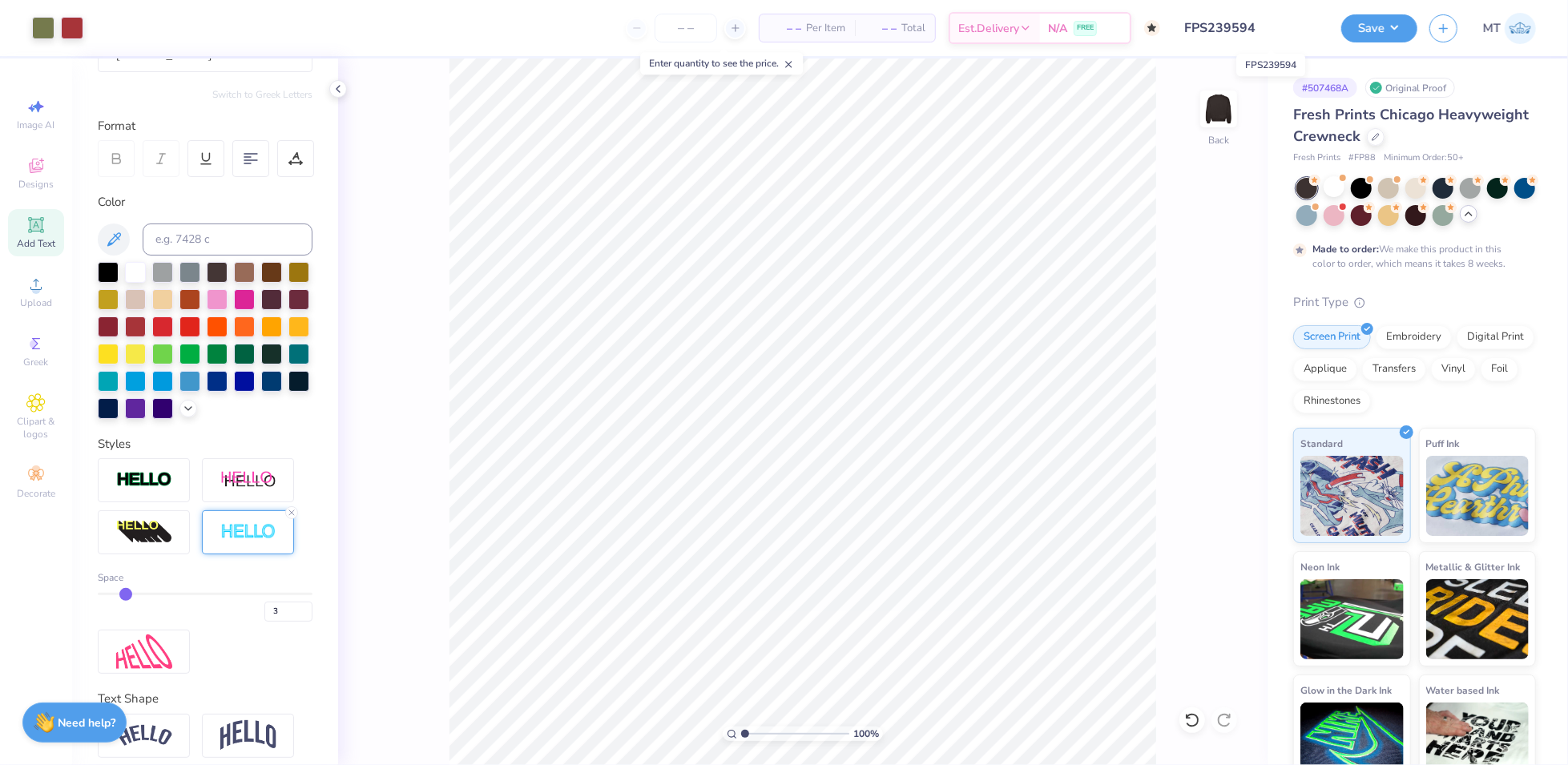
click at [1270, 27] on input "FPS239594" at bounding box center [1251, 28] width 157 height 32
